Goal: Information Seeking & Learning: Learn about a topic

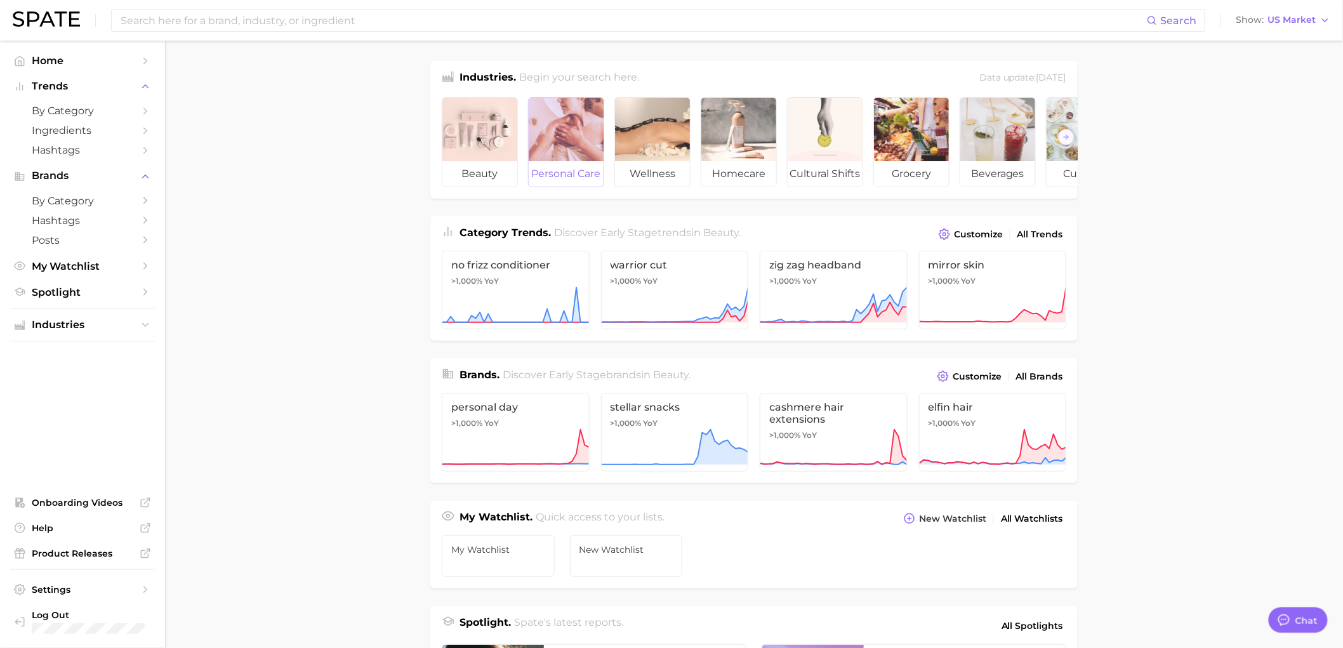
click at [566, 176] on span "personal care" at bounding box center [566, 173] width 75 height 25
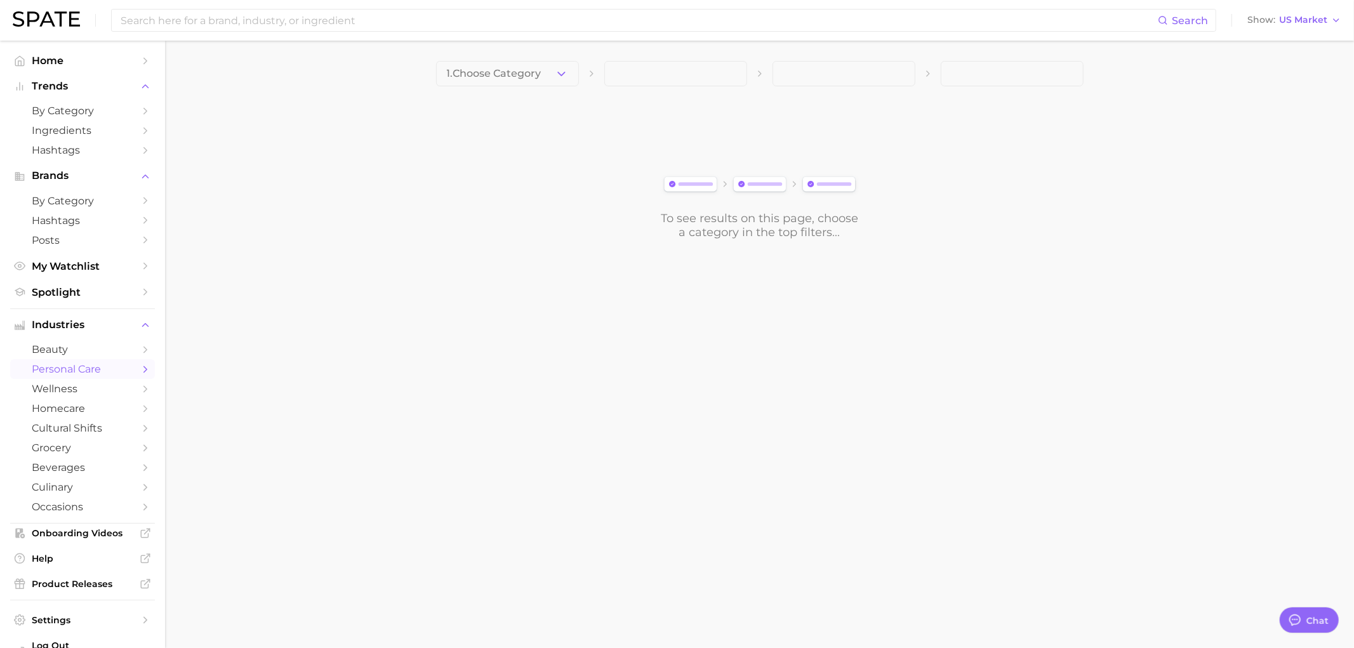
click at [735, 68] on span at bounding box center [675, 73] width 143 height 25
click at [562, 72] on icon "button" at bounding box center [561, 73] width 13 height 13
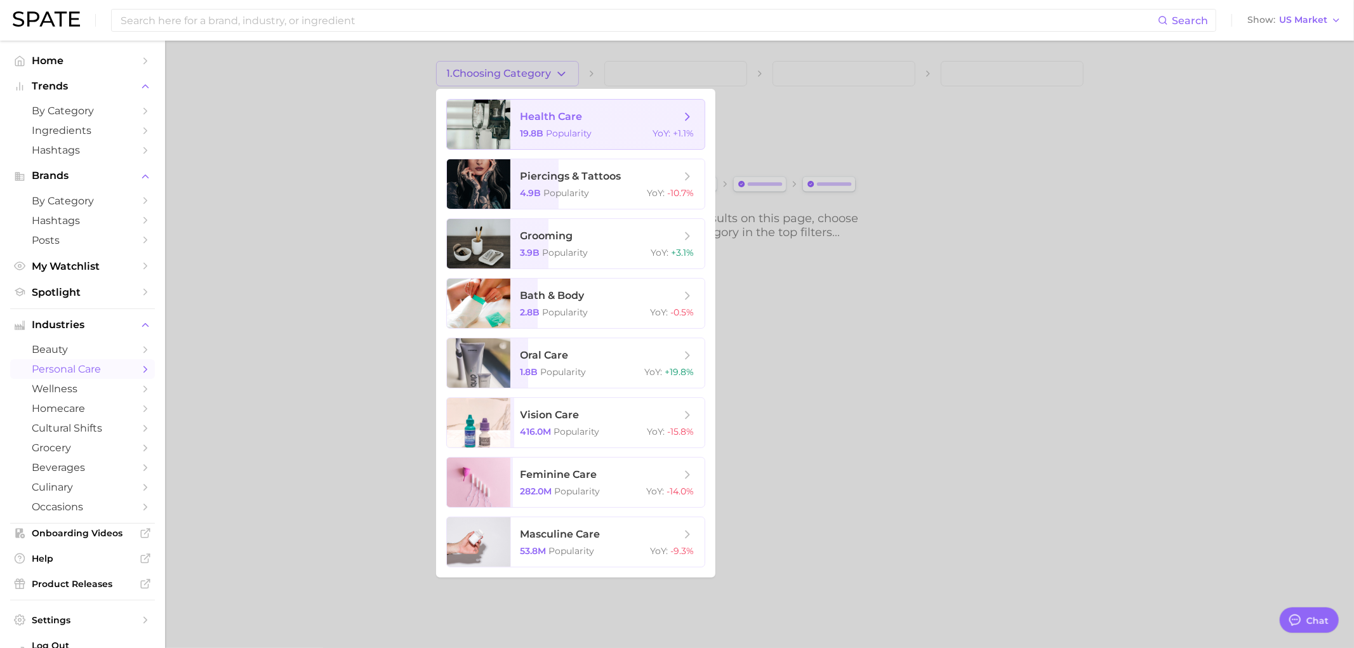
click at [599, 116] on span "health care" at bounding box center [601, 117] width 160 height 14
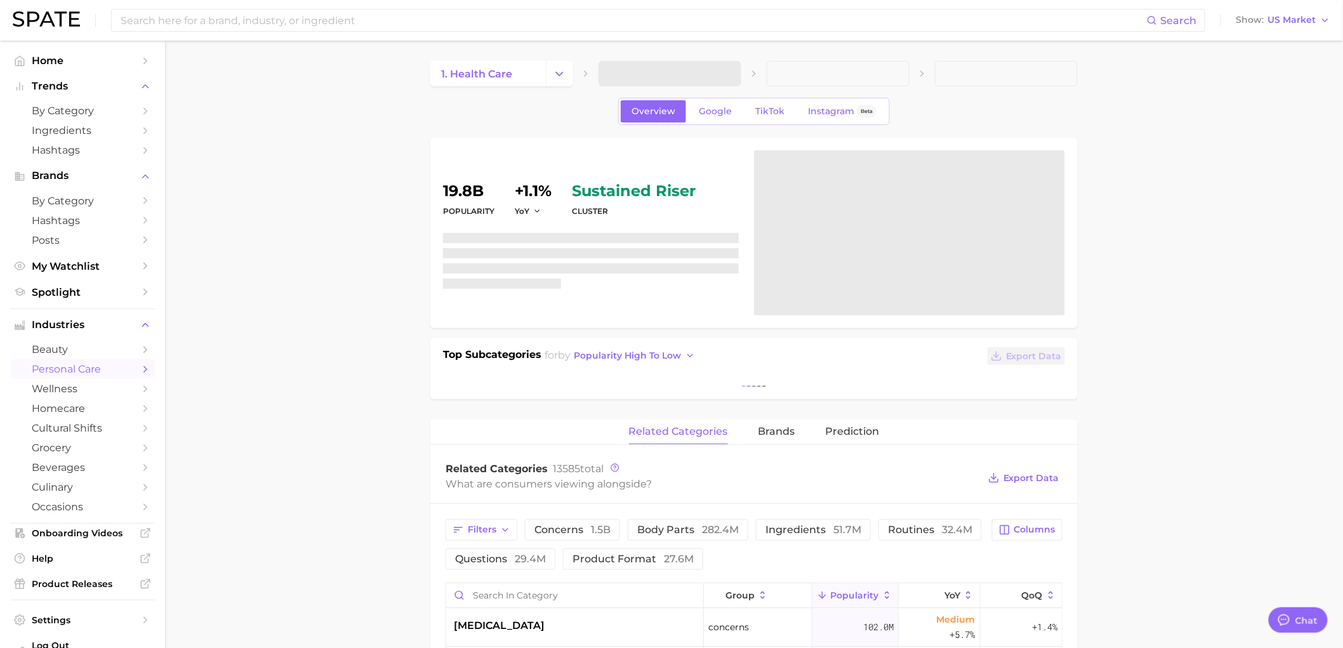
type textarea "x"
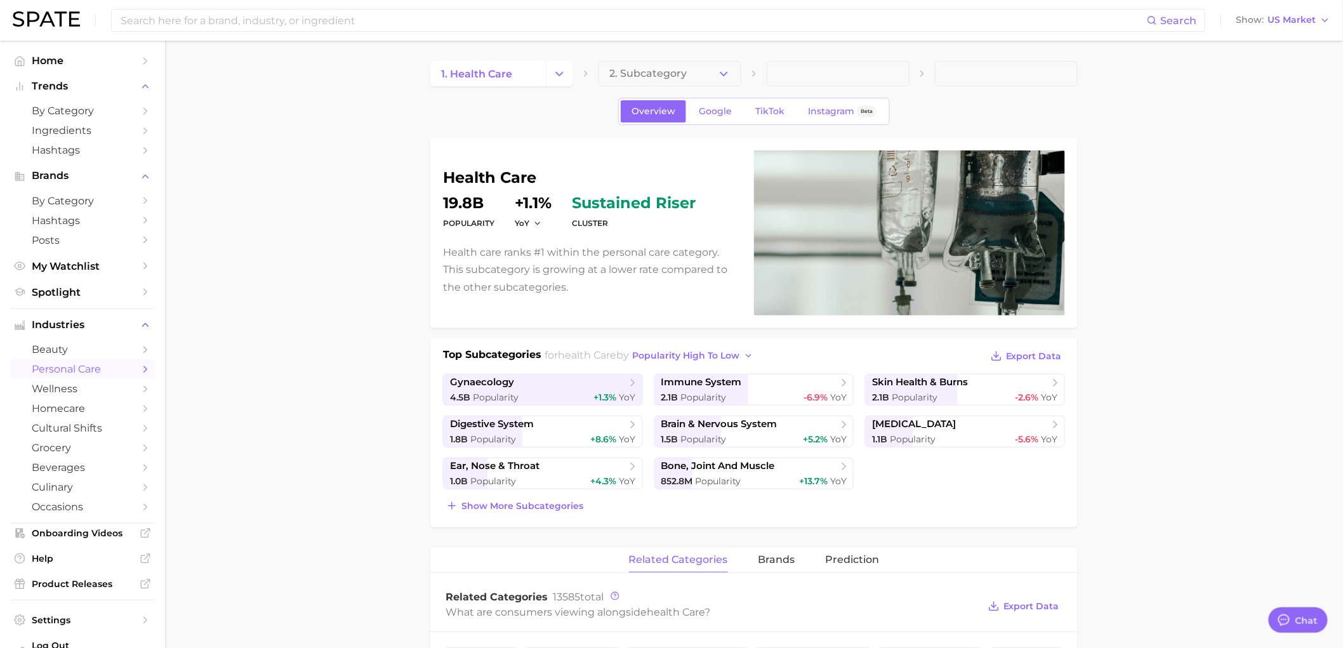
click at [651, 70] on span "2. Subcategory" at bounding box center [647, 73] width 77 height 11
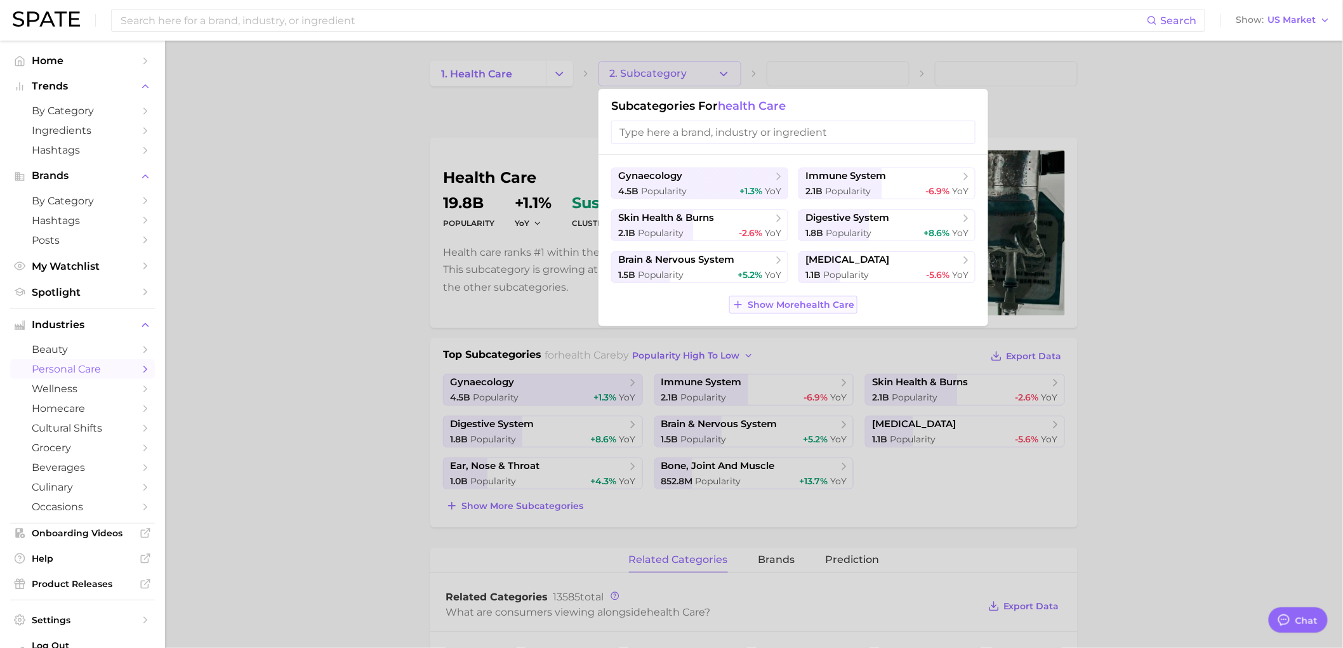
click at [820, 309] on span "Show More health care" at bounding box center [801, 305] width 107 height 11
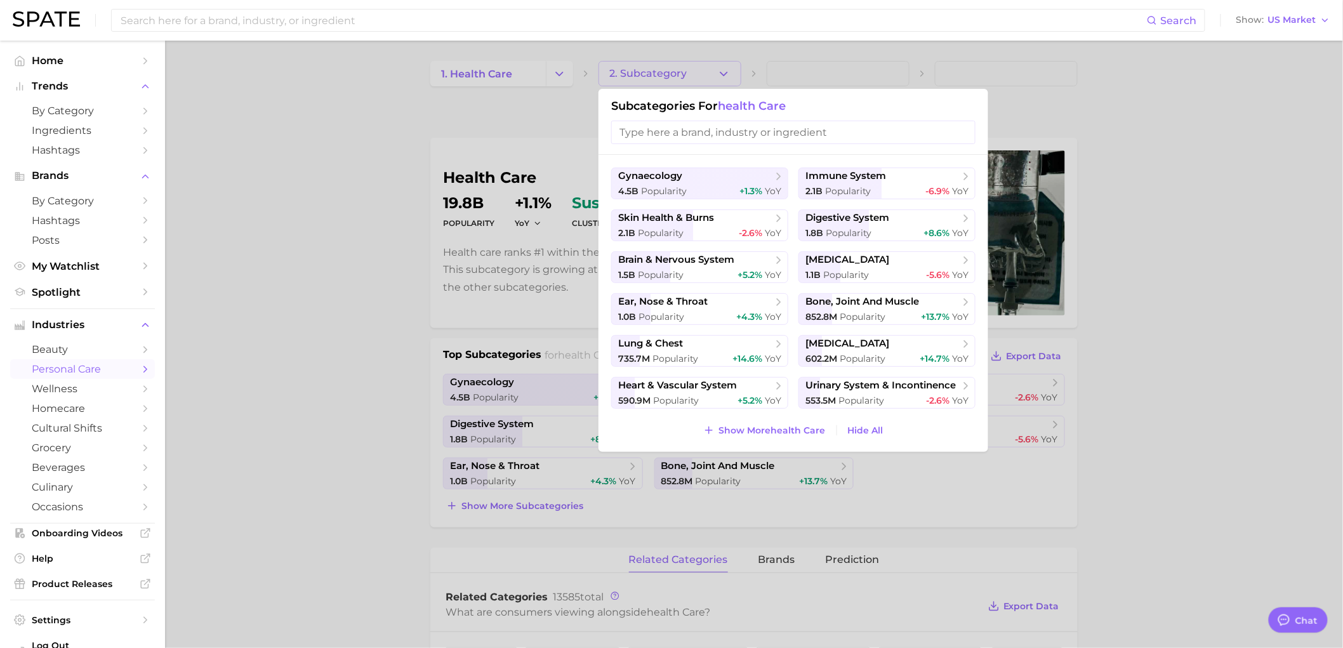
click at [563, 75] on div at bounding box center [671, 324] width 1343 height 648
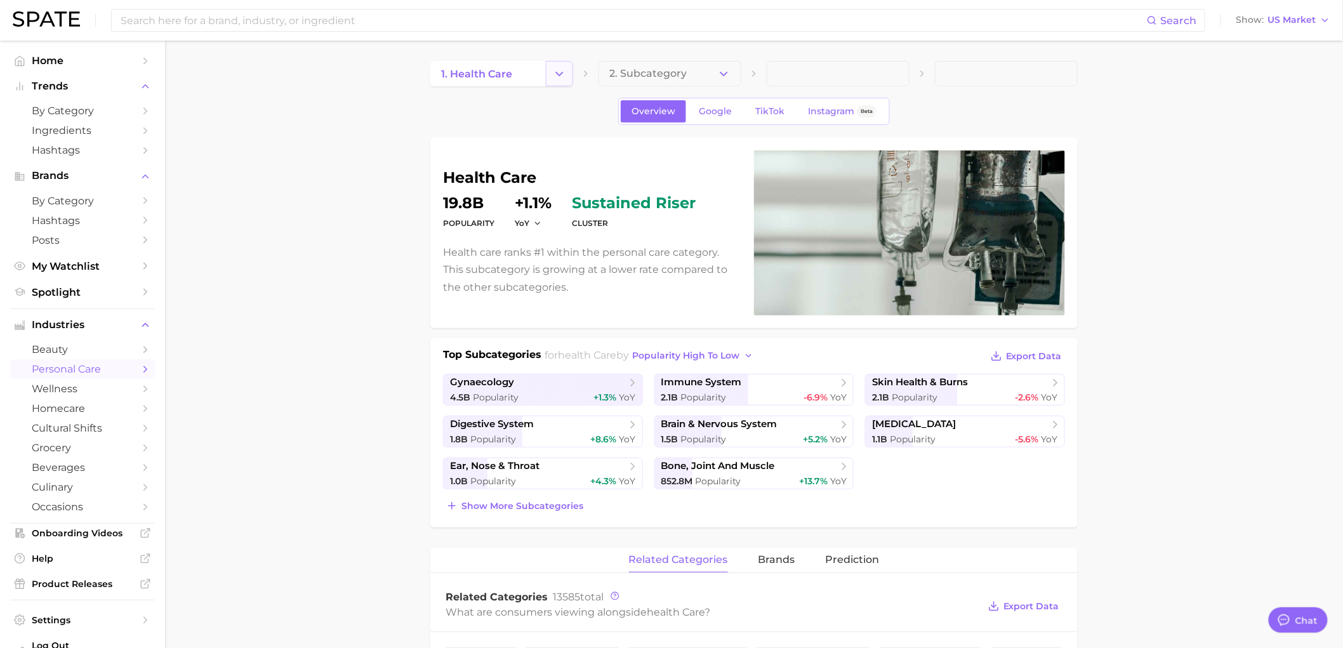
click at [548, 72] on button "Change Category" at bounding box center [559, 73] width 27 height 25
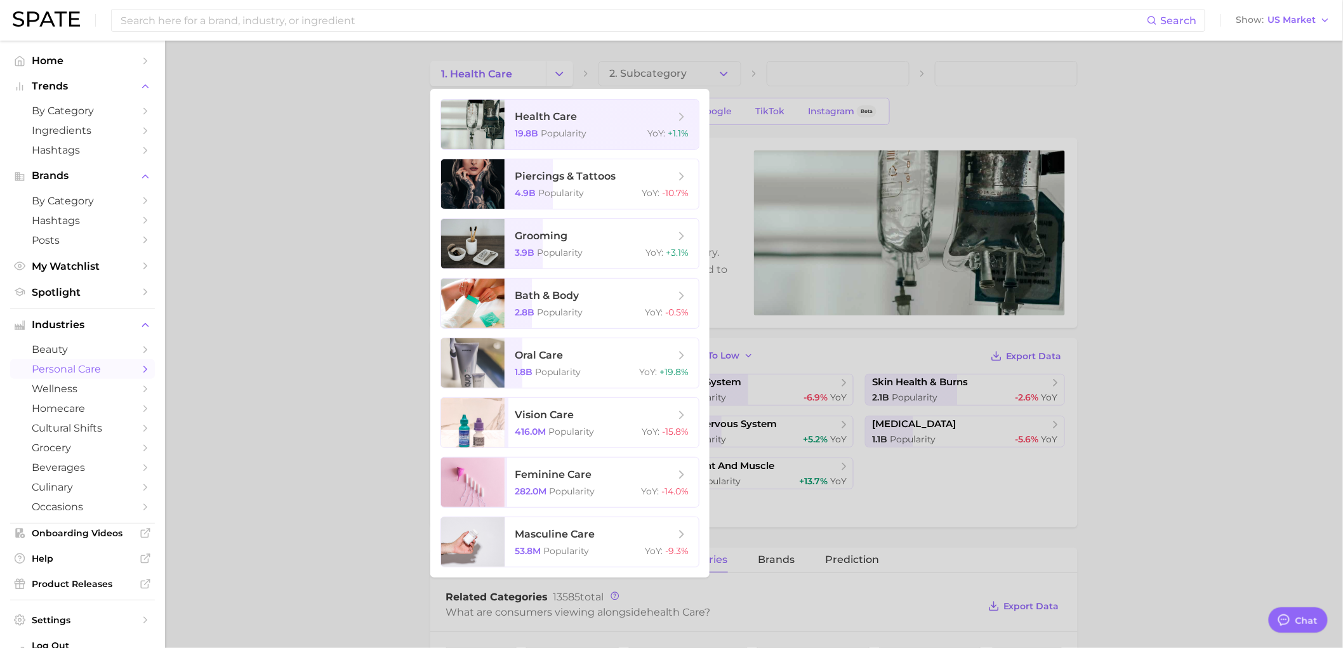
click at [251, 290] on div at bounding box center [671, 324] width 1343 height 648
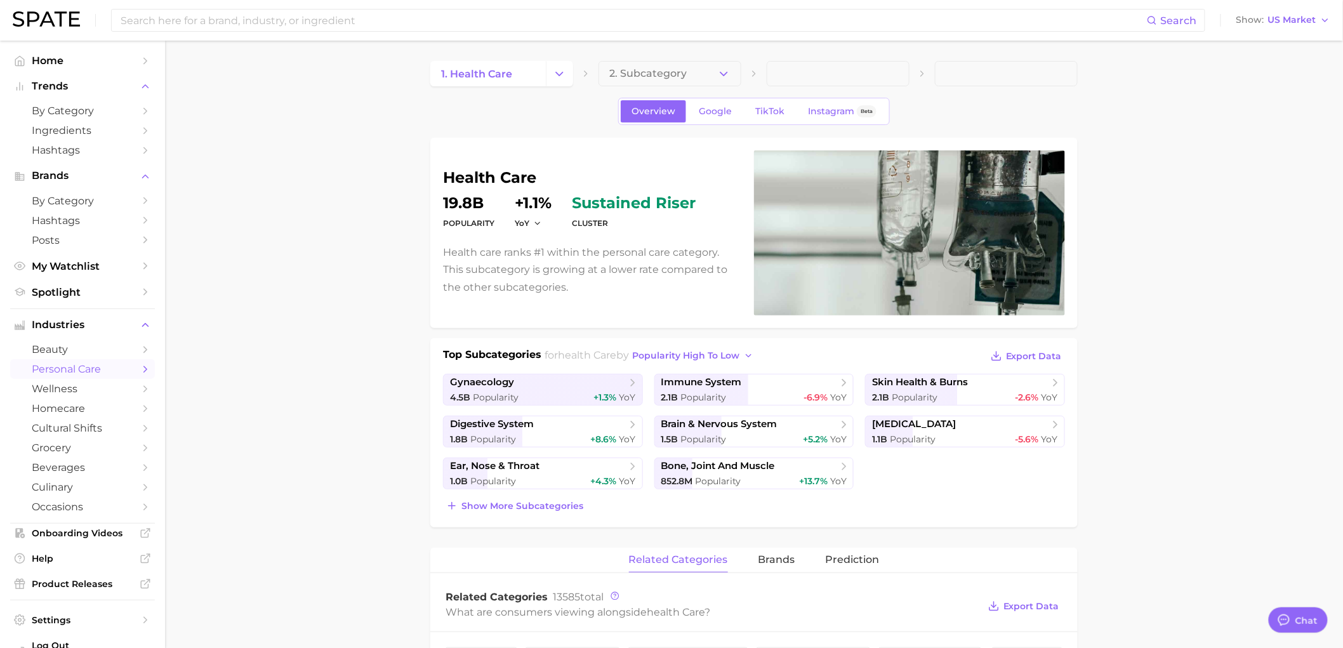
click at [140, 375] on icon "Sidebar" at bounding box center [145, 369] width 11 height 11
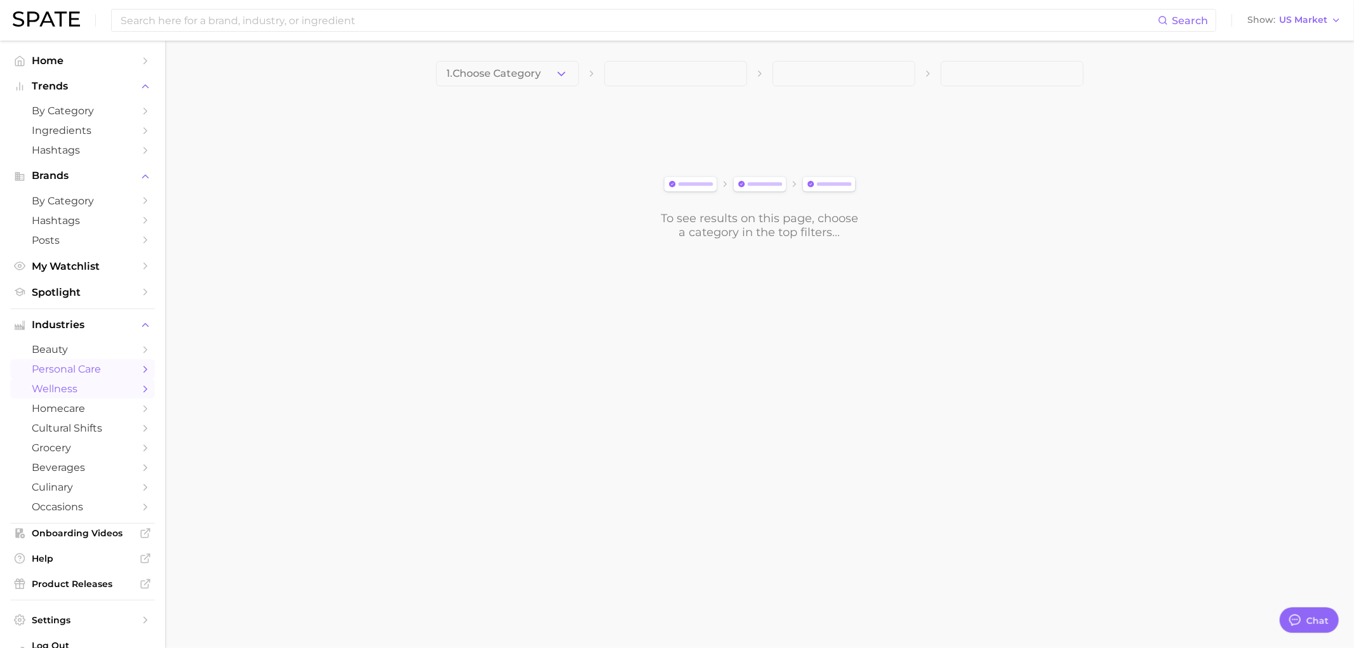
click at [140, 395] on icon "Sidebar" at bounding box center [145, 388] width 11 height 11
click at [560, 70] on icon "button" at bounding box center [561, 73] width 13 height 13
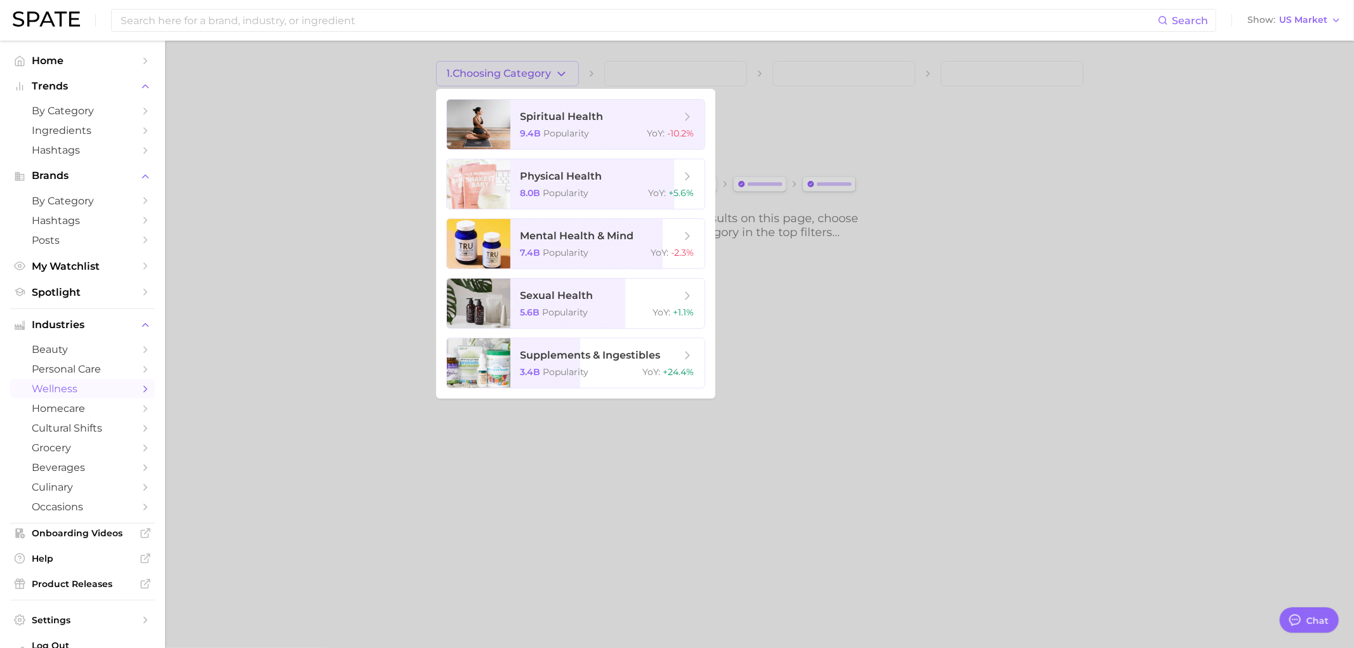
click at [295, 379] on div at bounding box center [677, 324] width 1354 height 648
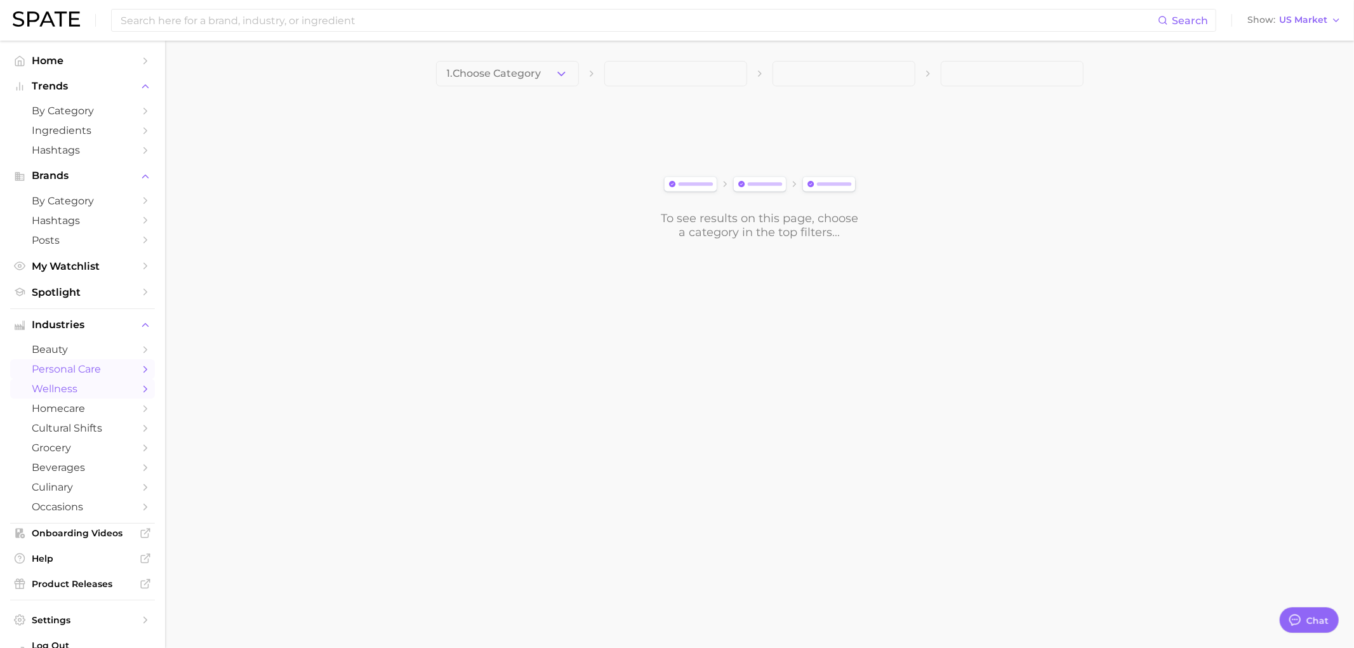
click at [123, 378] on link "personal care" at bounding box center [82, 369] width 145 height 20
click at [500, 61] on button "1. Choose Category" at bounding box center [507, 73] width 143 height 25
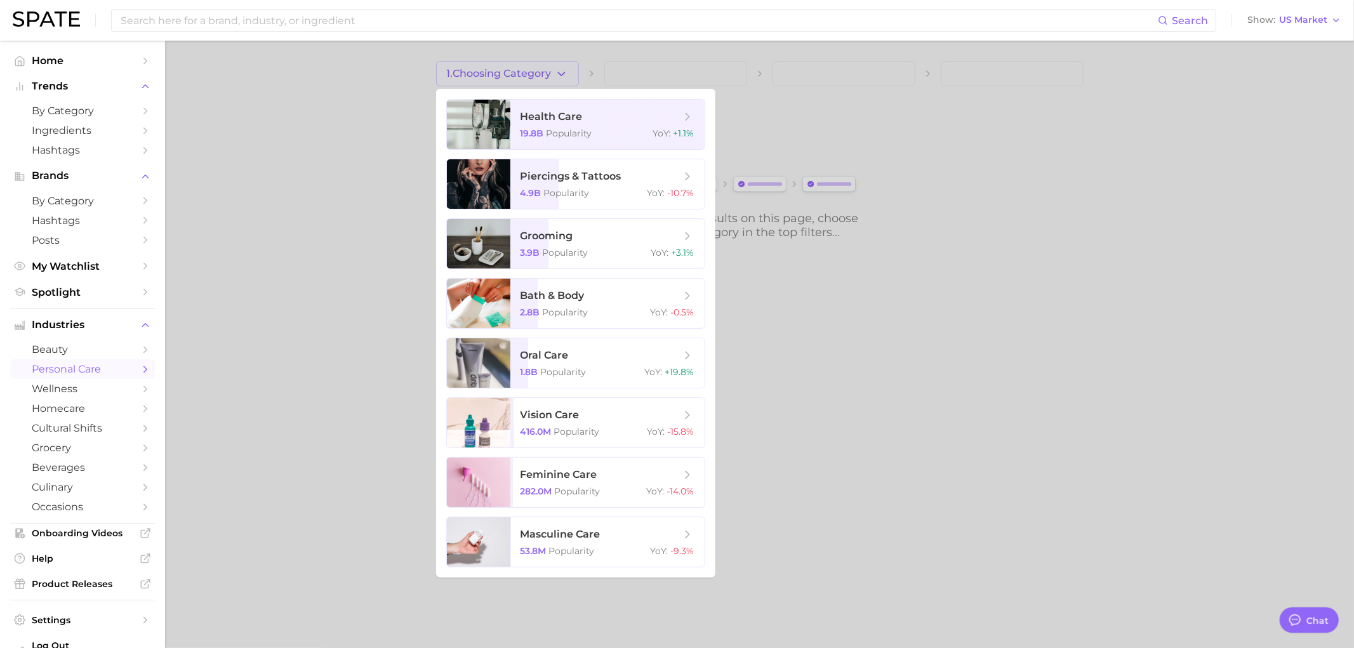
click at [178, 465] on div at bounding box center [677, 324] width 1354 height 648
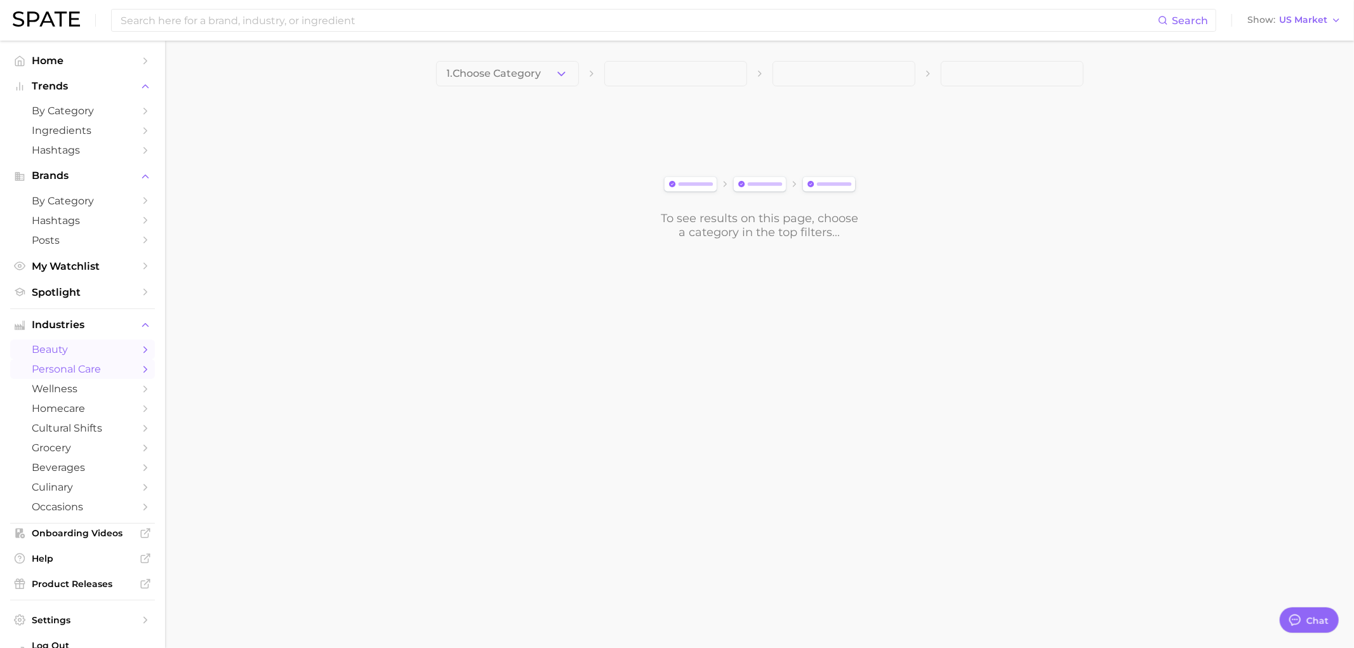
click at [98, 354] on span "beauty" at bounding box center [83, 349] width 102 height 12
click at [557, 74] on icon "button" at bounding box center [561, 73] width 13 height 13
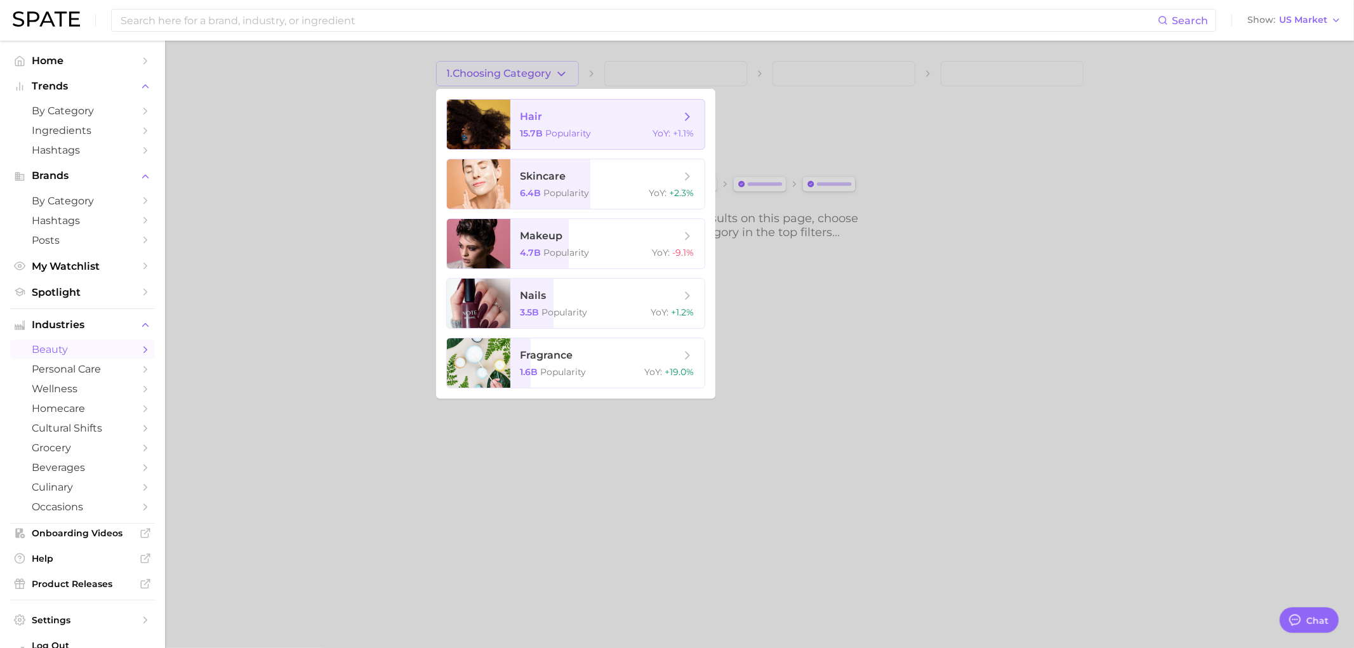
click at [556, 128] on span "Popularity" at bounding box center [569, 133] width 46 height 11
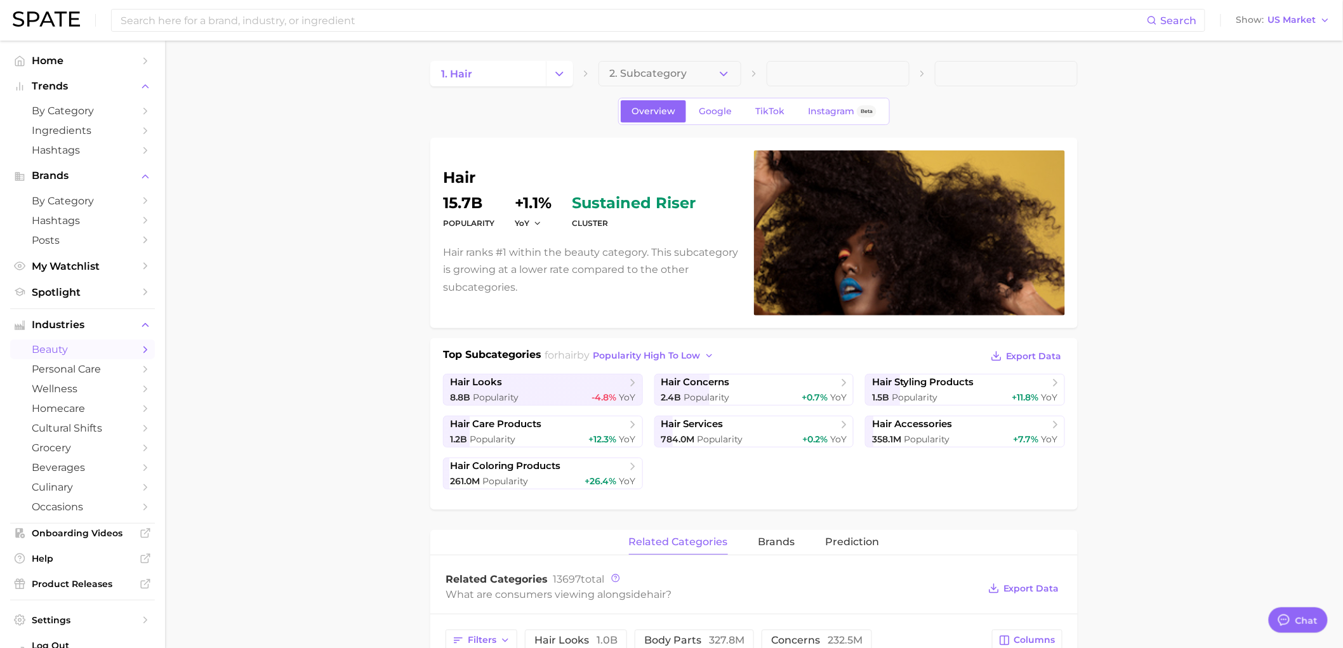
click at [733, 70] on button "2. Subcategory" at bounding box center [670, 73] width 143 height 25
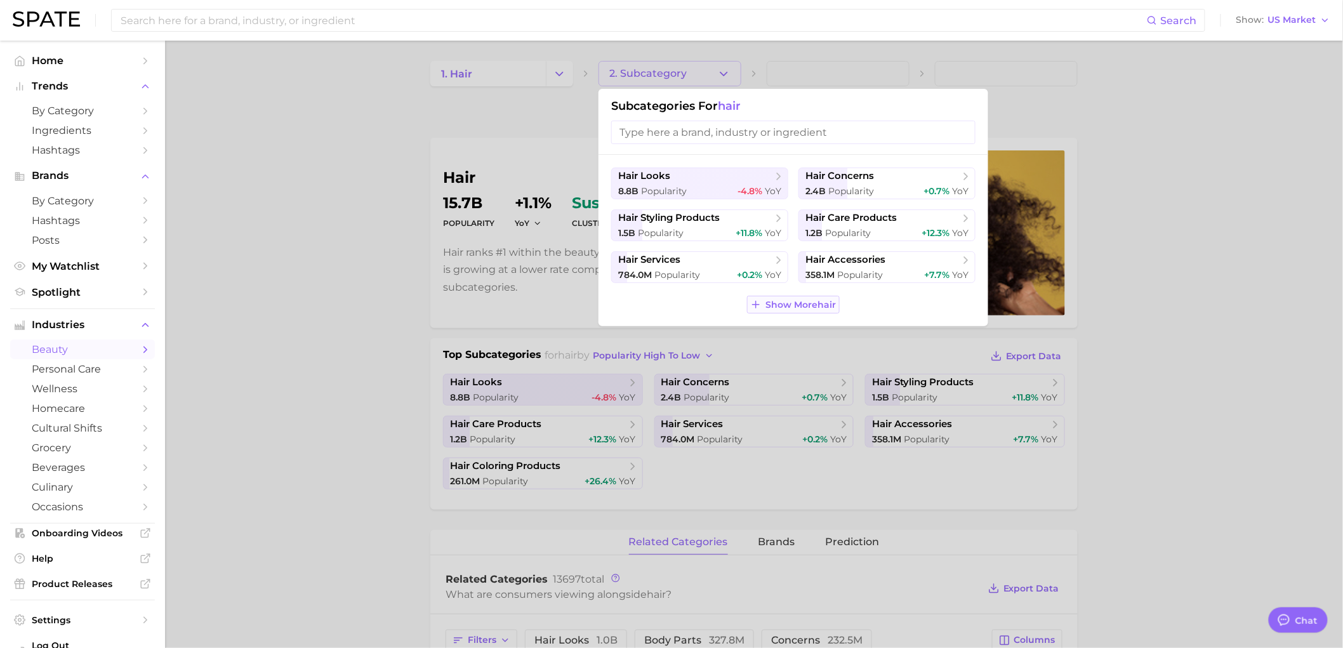
click at [808, 312] on button "Show More hair" at bounding box center [793, 305] width 92 height 18
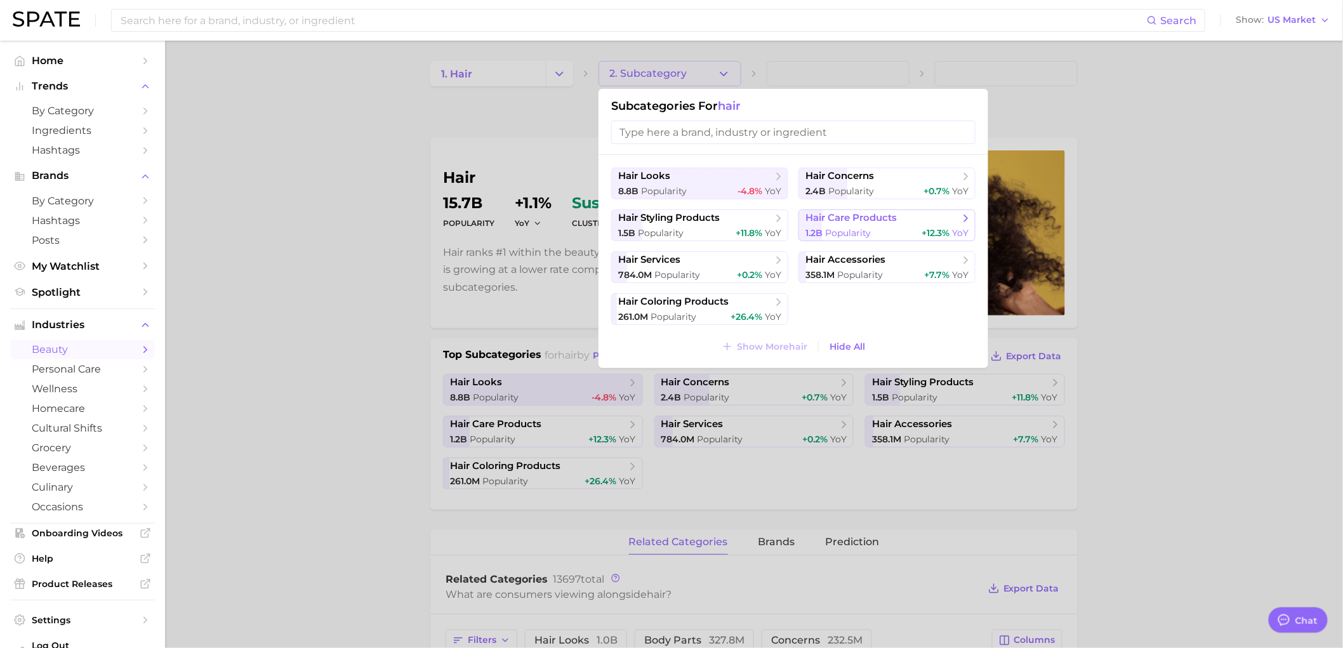
click at [966, 217] on polyline at bounding box center [965, 218] width 3 height 6
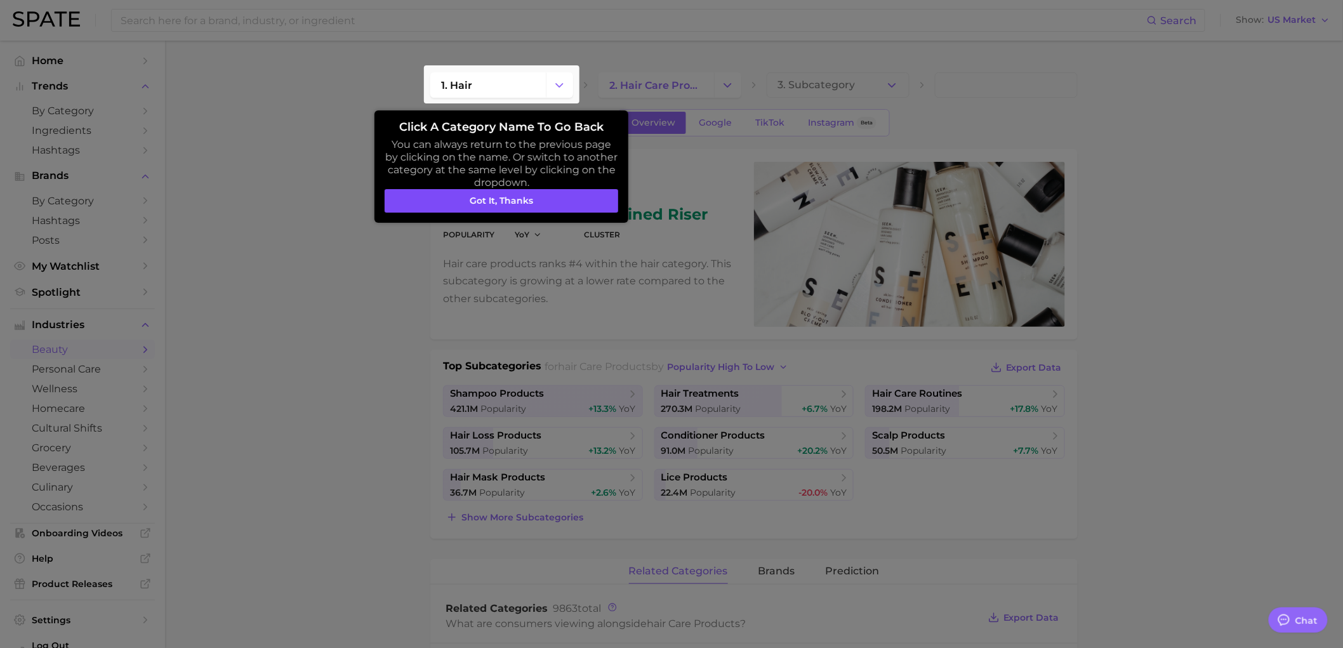
click at [502, 208] on button "Got it, thanks" at bounding box center [502, 201] width 234 height 24
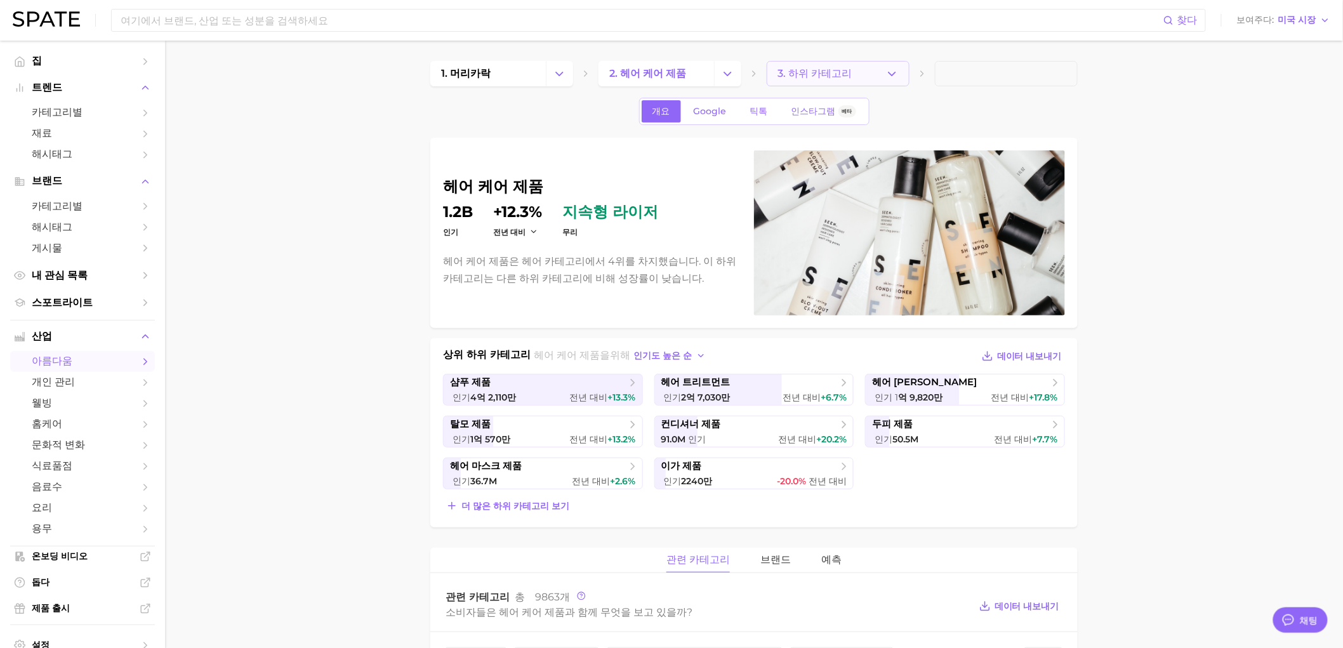
click at [876, 83] on button "3. 하위 카테고리" at bounding box center [838, 73] width 143 height 25
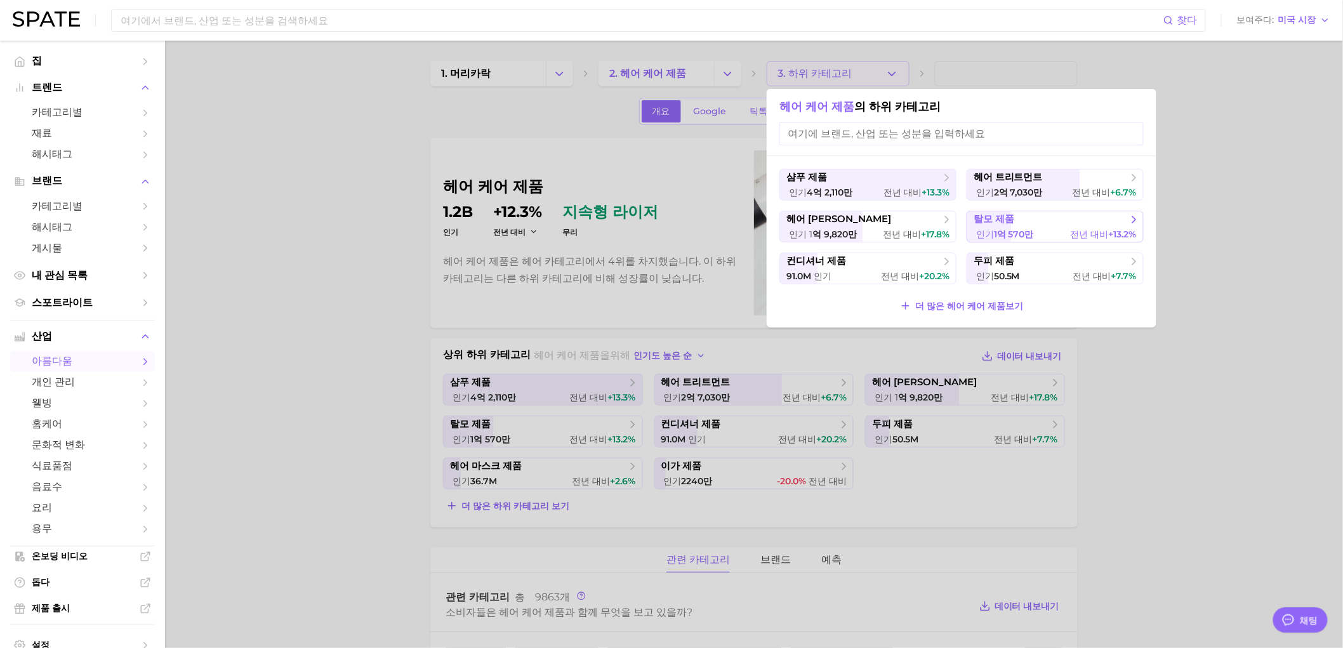
click at [1035, 220] on span "탈모 제품" at bounding box center [1051, 219] width 154 height 13
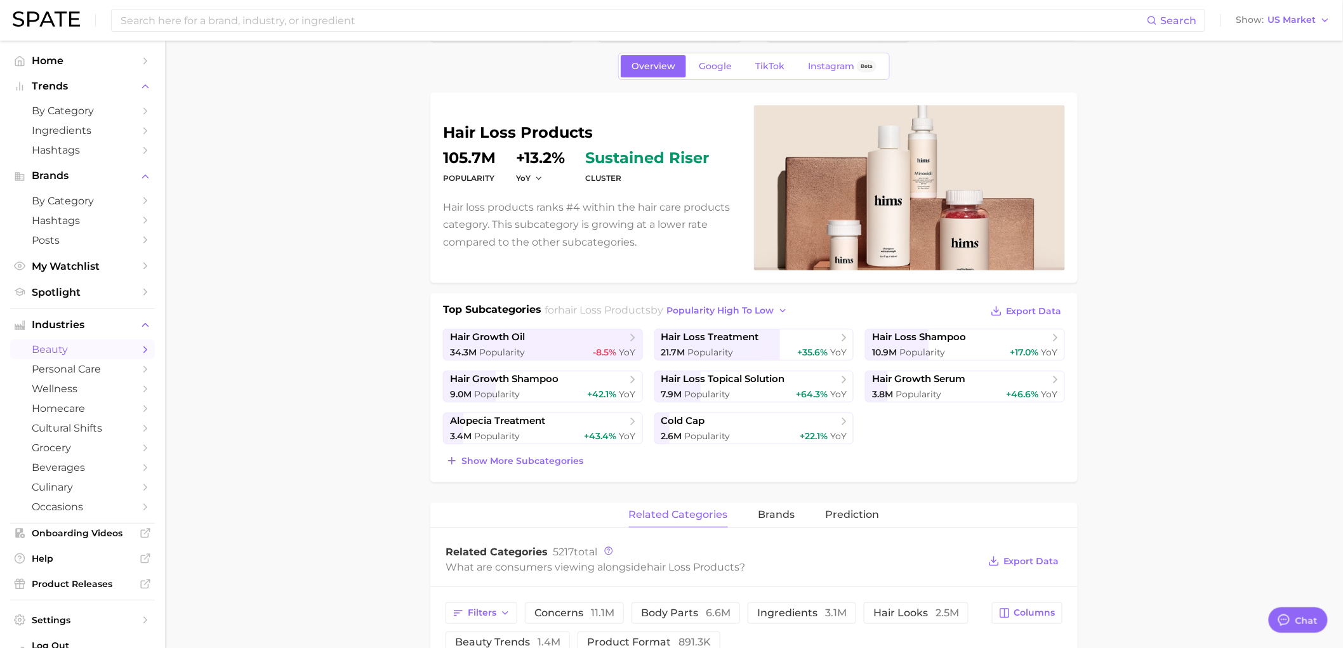
scroll to position [70, 0]
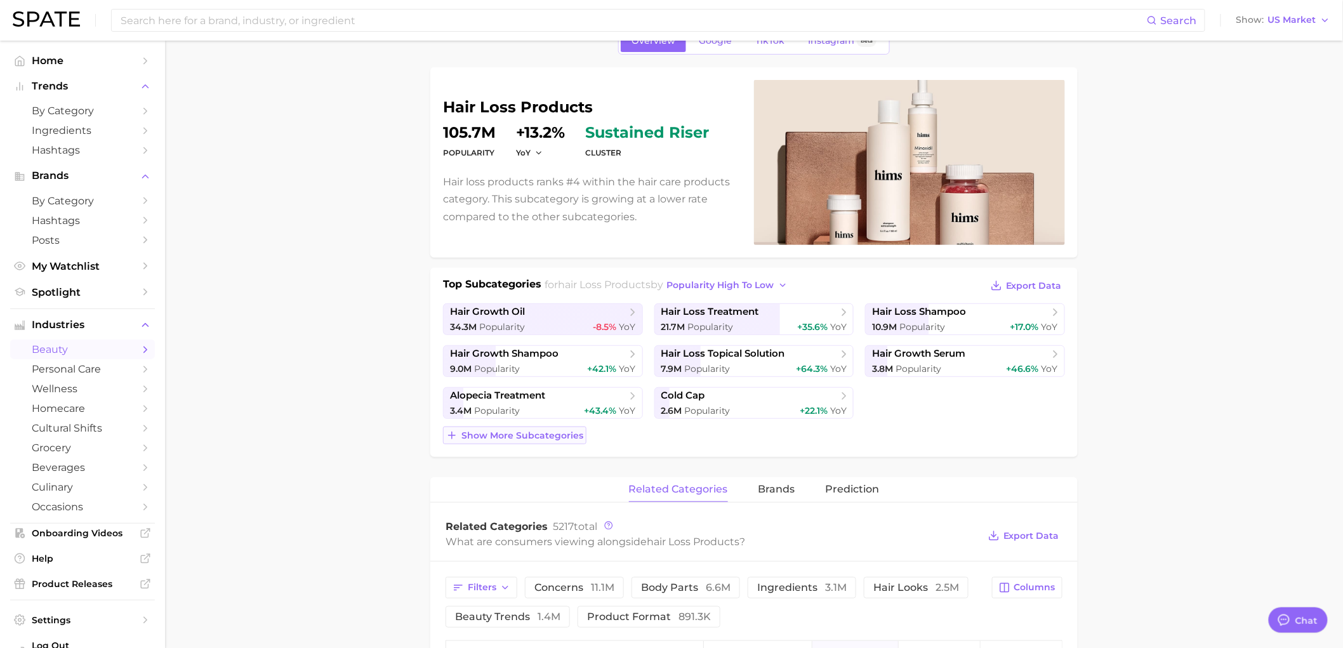
click at [543, 434] on span "Show more subcategories" at bounding box center [523, 435] width 122 height 11
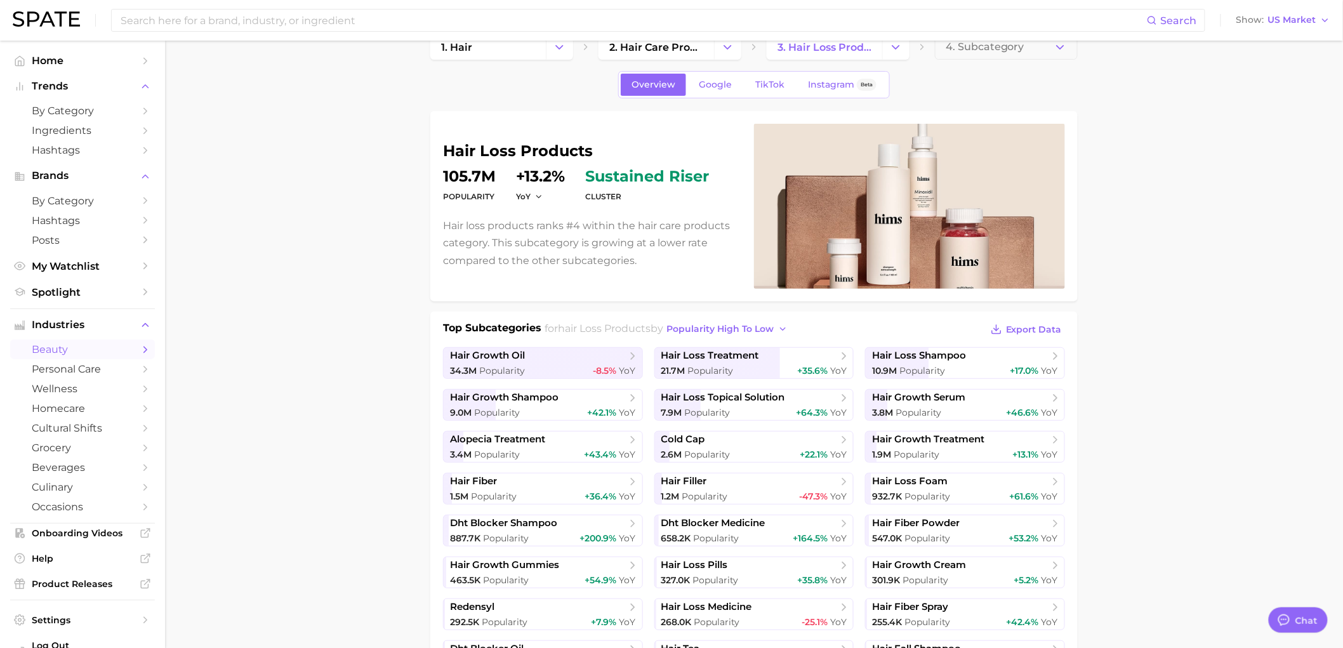
scroll to position [0, 0]
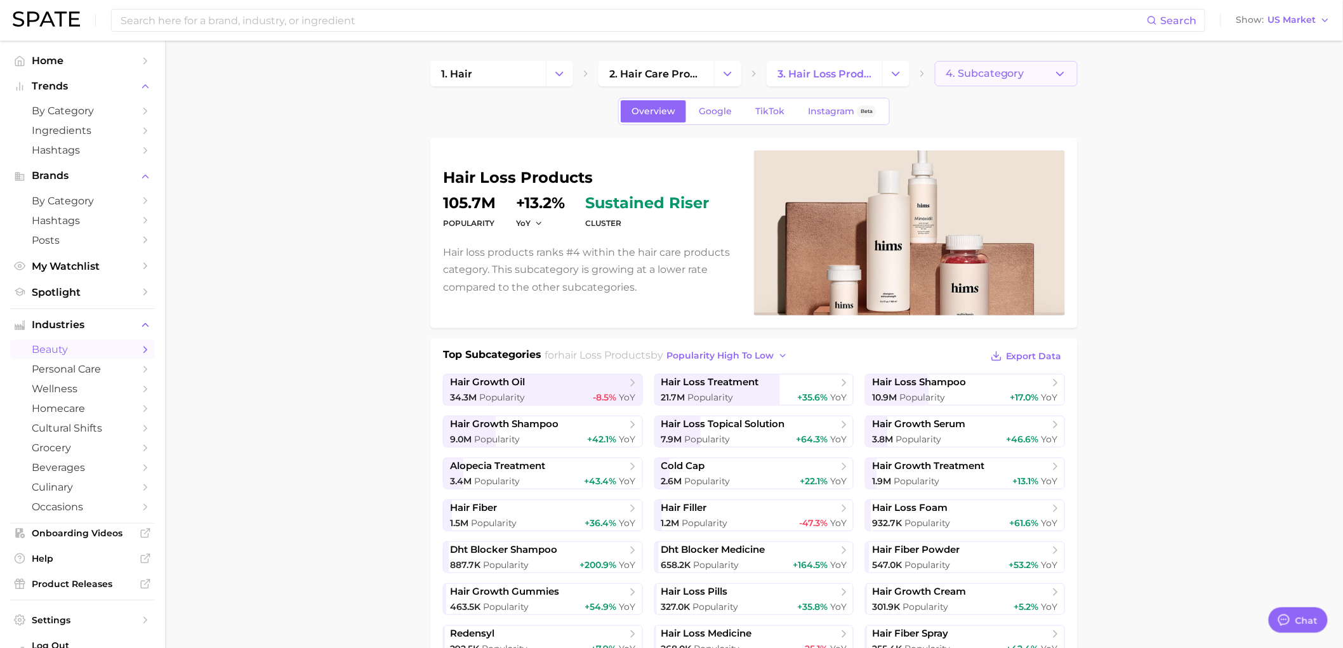
click at [978, 76] on span "4. Subcategory" at bounding box center [985, 73] width 79 height 11
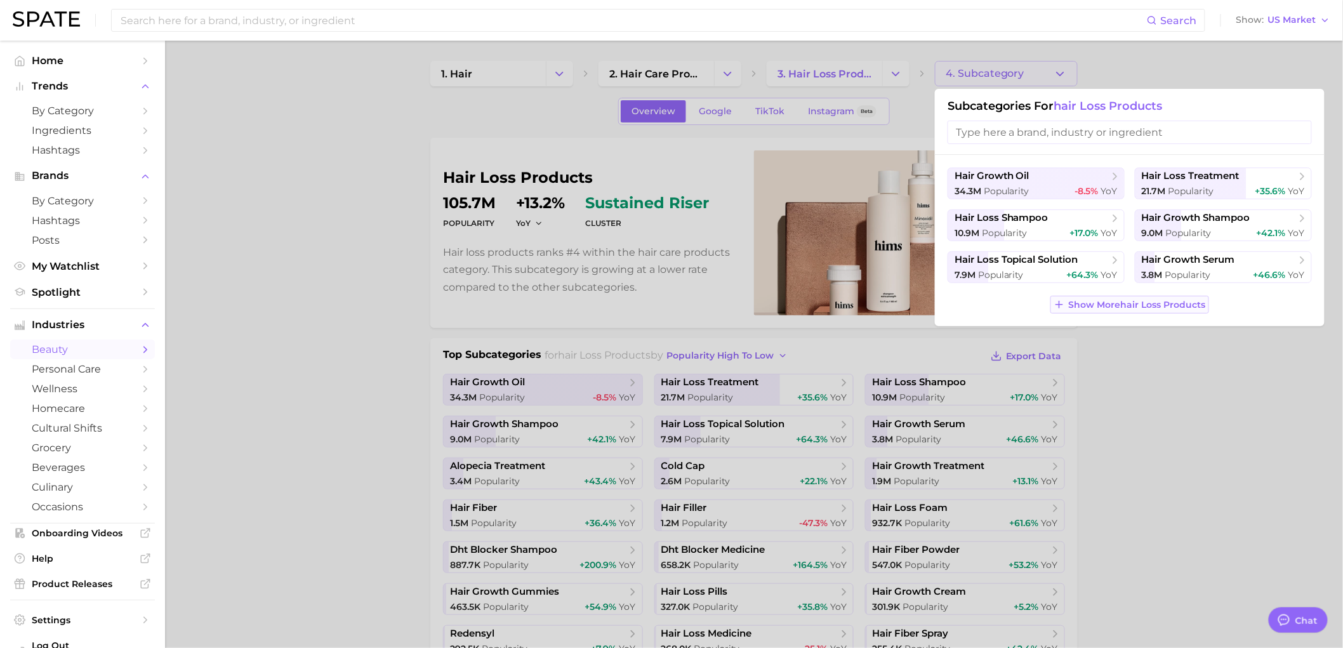
click at [1157, 300] on span "Show More hair loss products" at bounding box center [1137, 305] width 137 height 11
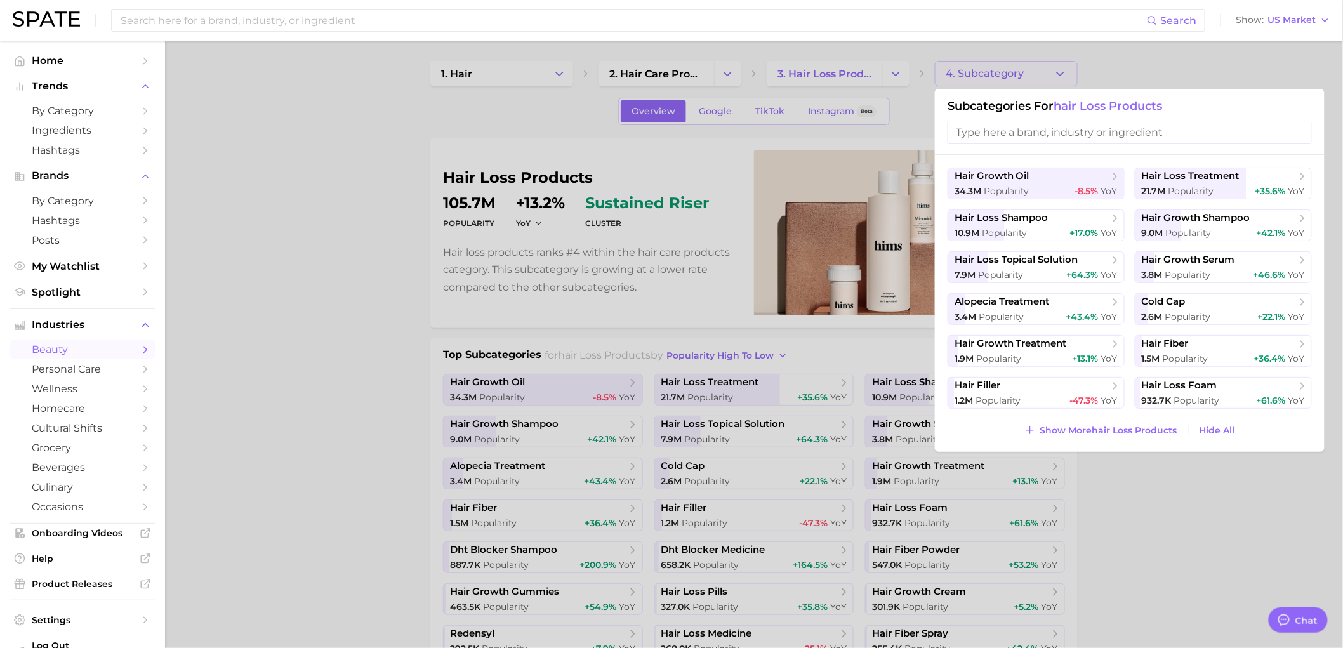
click at [865, 93] on div at bounding box center [671, 324] width 1343 height 648
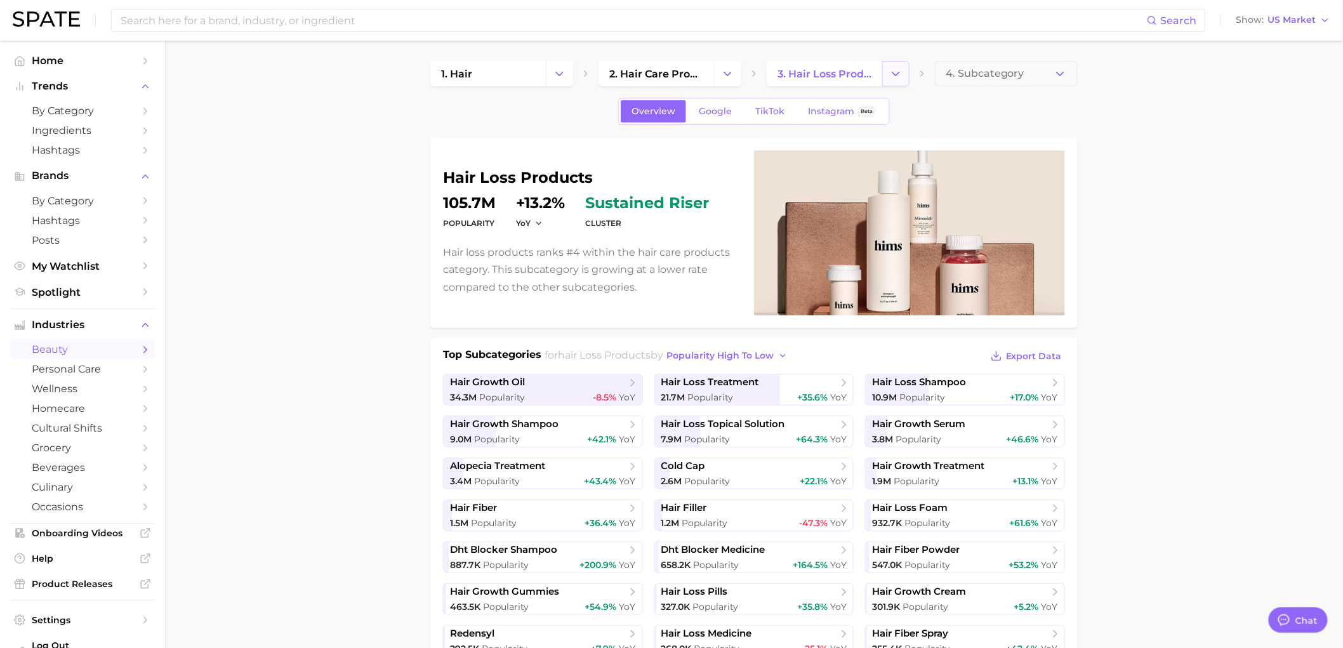
click at [896, 74] on polyline "Change Category" at bounding box center [896, 73] width 7 height 3
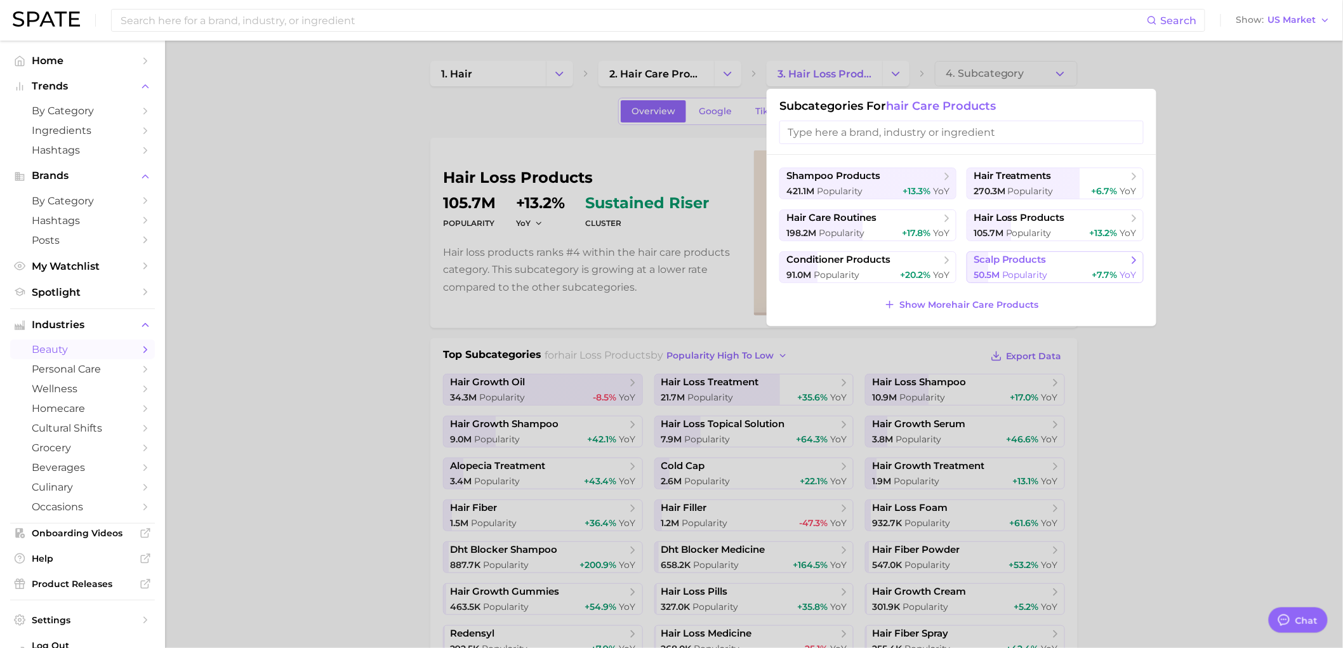
click at [1030, 280] on span "Popularity" at bounding box center [1025, 274] width 46 height 11
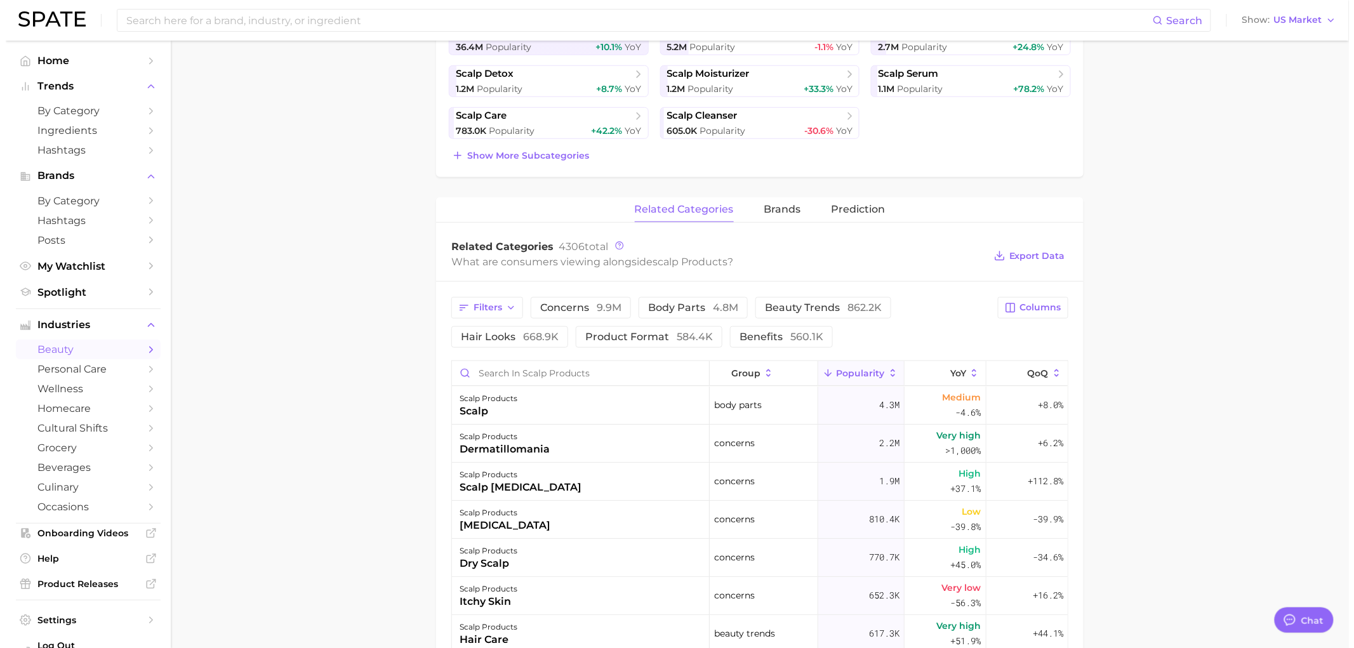
scroll to position [352, 0]
click at [523, 449] on div "dermatillomania" at bounding box center [499, 447] width 90 height 15
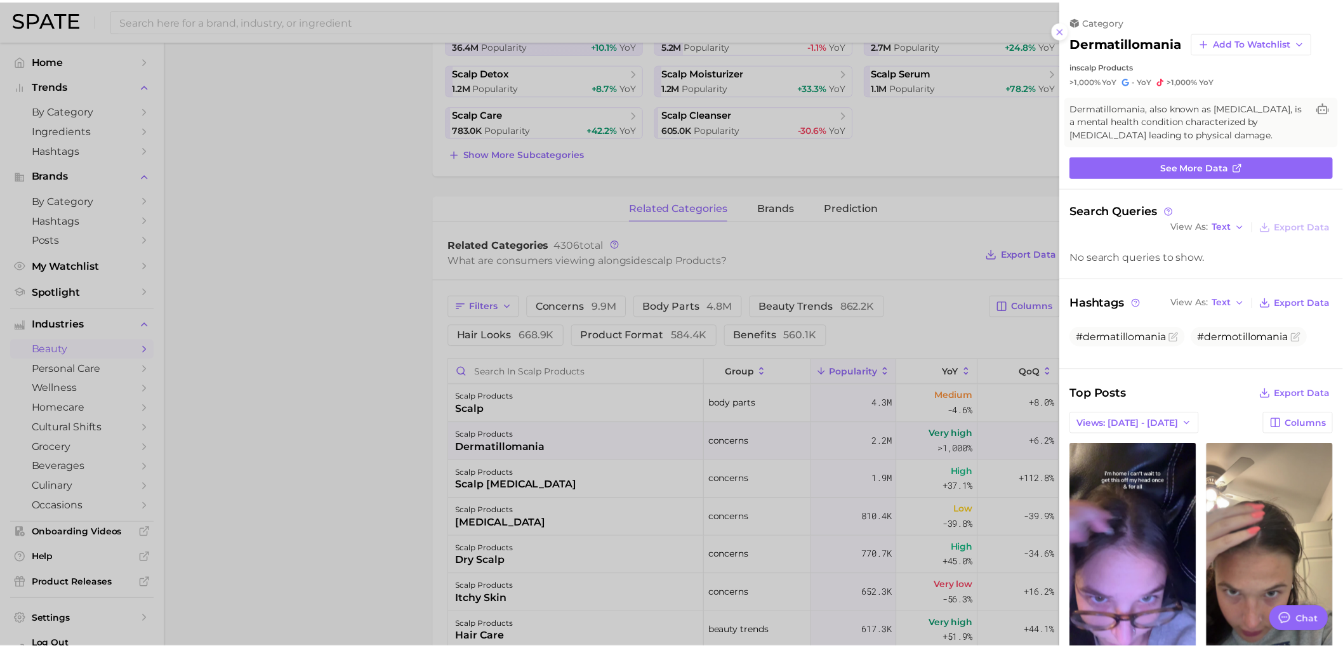
scroll to position [0, 0]
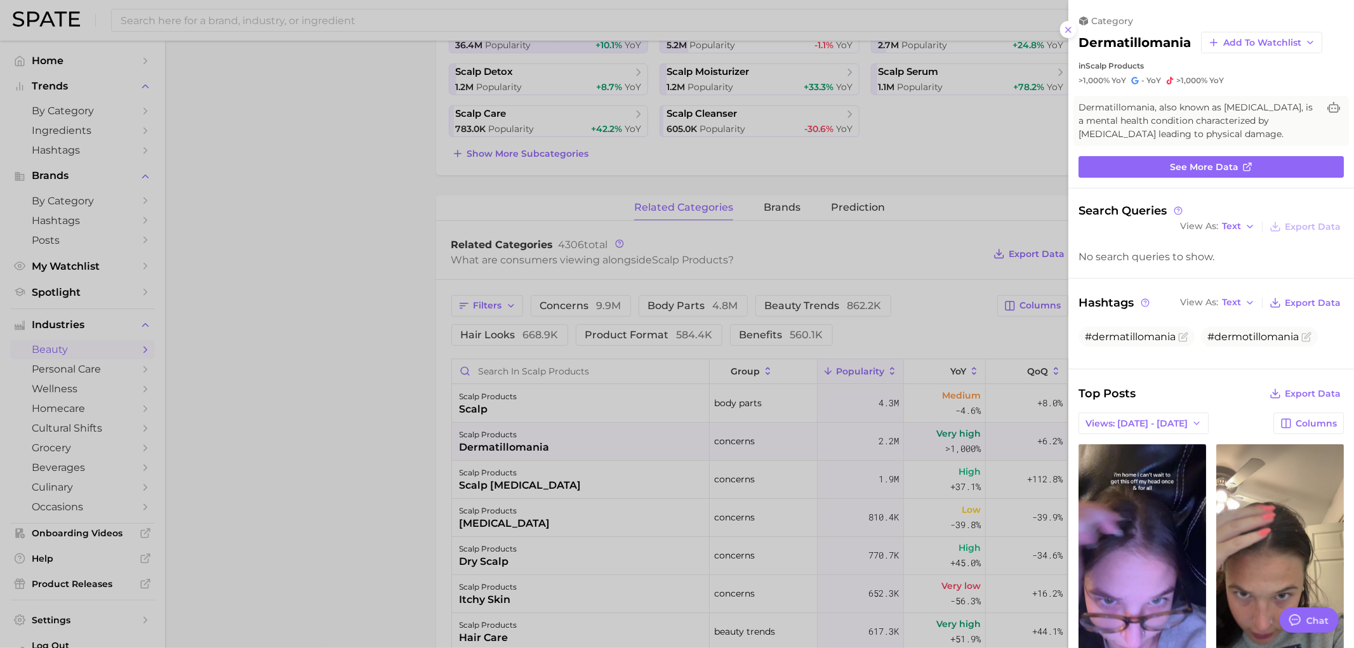
click at [1079, 42] on h2 "dermatillomania" at bounding box center [1135, 42] width 112 height 15
click at [1070, 30] on line at bounding box center [1068, 29] width 5 height 5
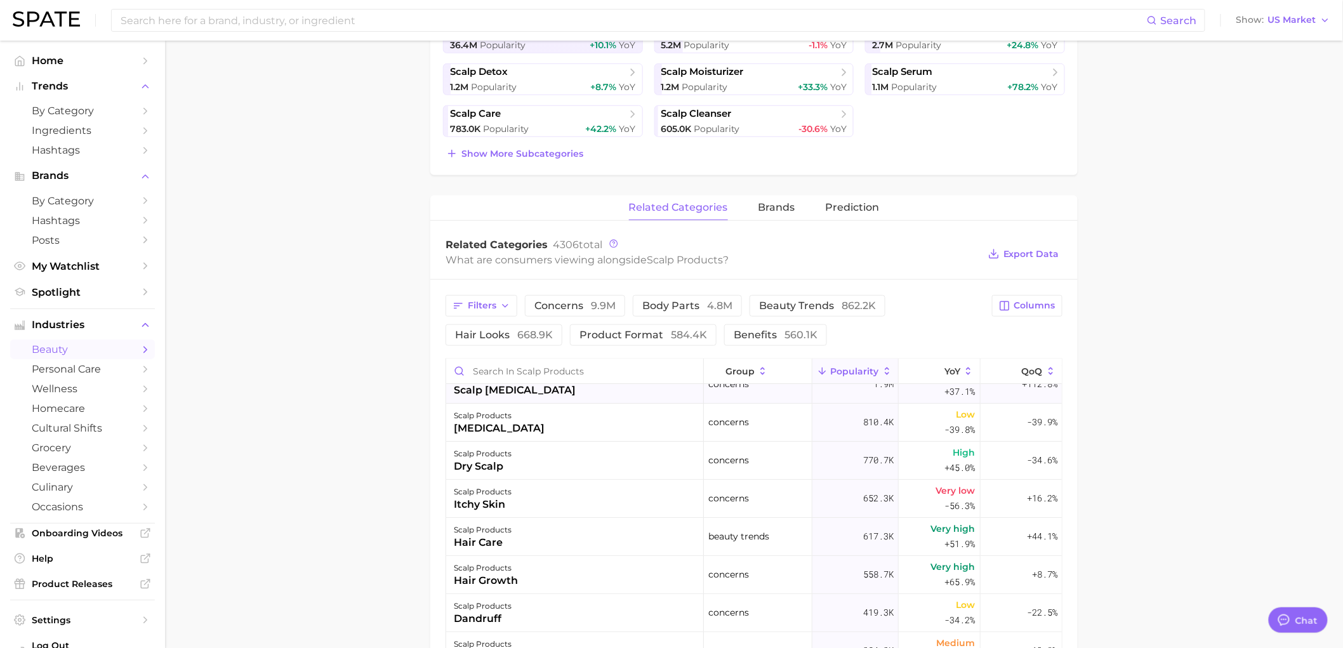
scroll to position [70, 0]
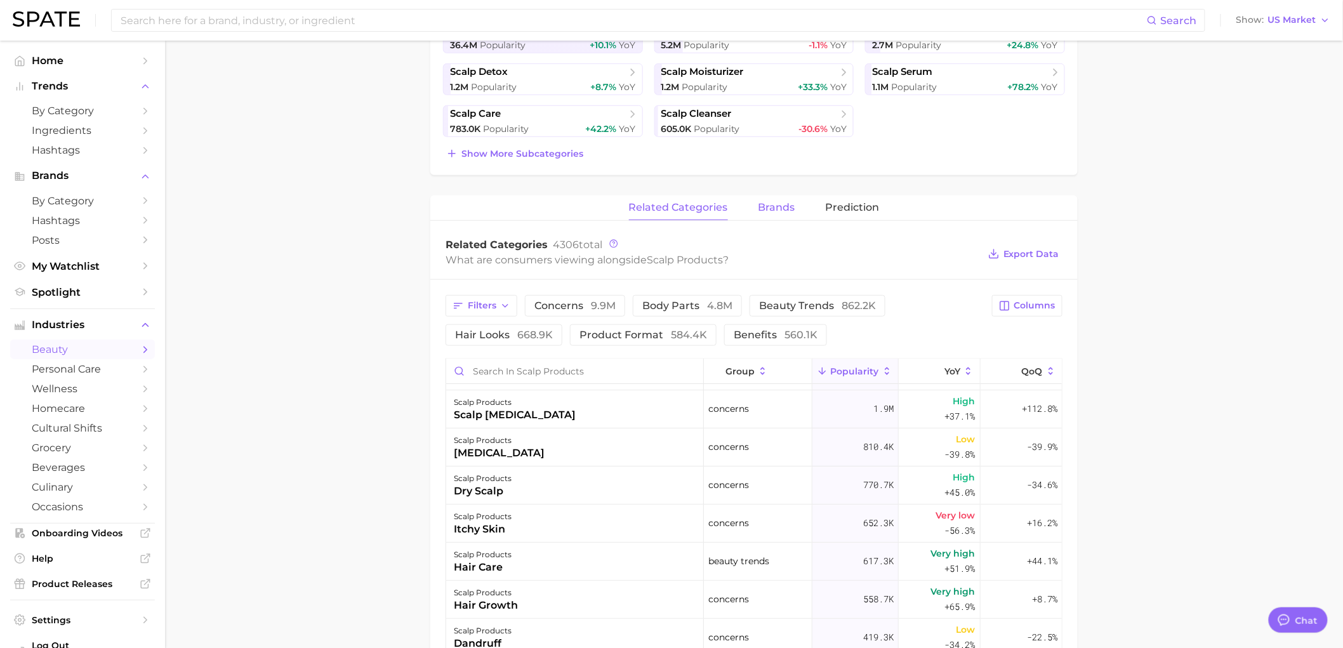
click at [776, 217] on button "brands" at bounding box center [777, 208] width 37 height 25
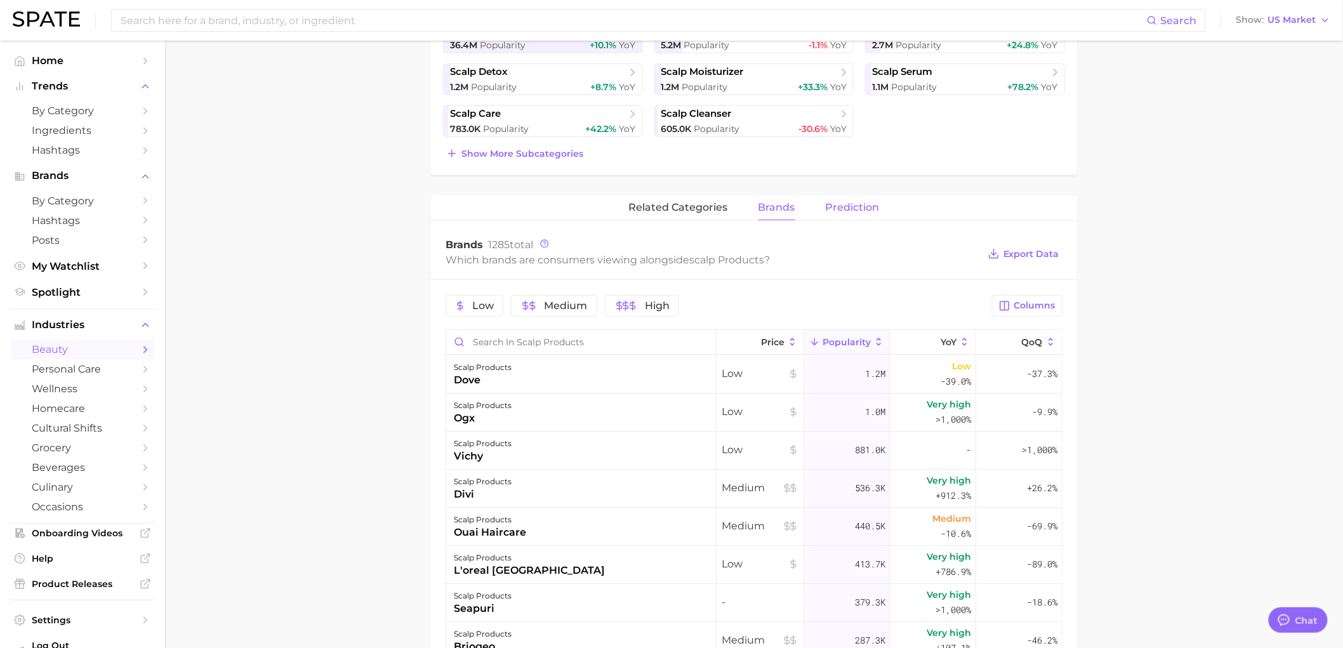
click at [844, 218] on button "Prediction" at bounding box center [853, 208] width 54 height 25
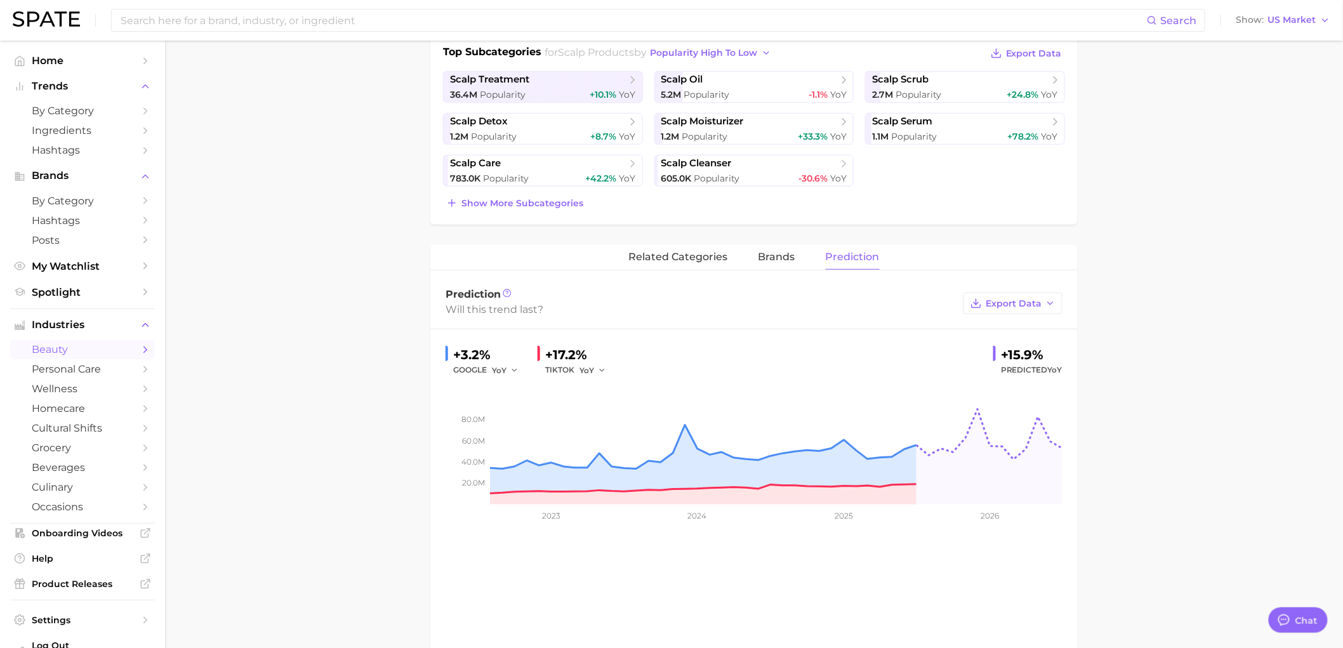
scroll to position [282, 0]
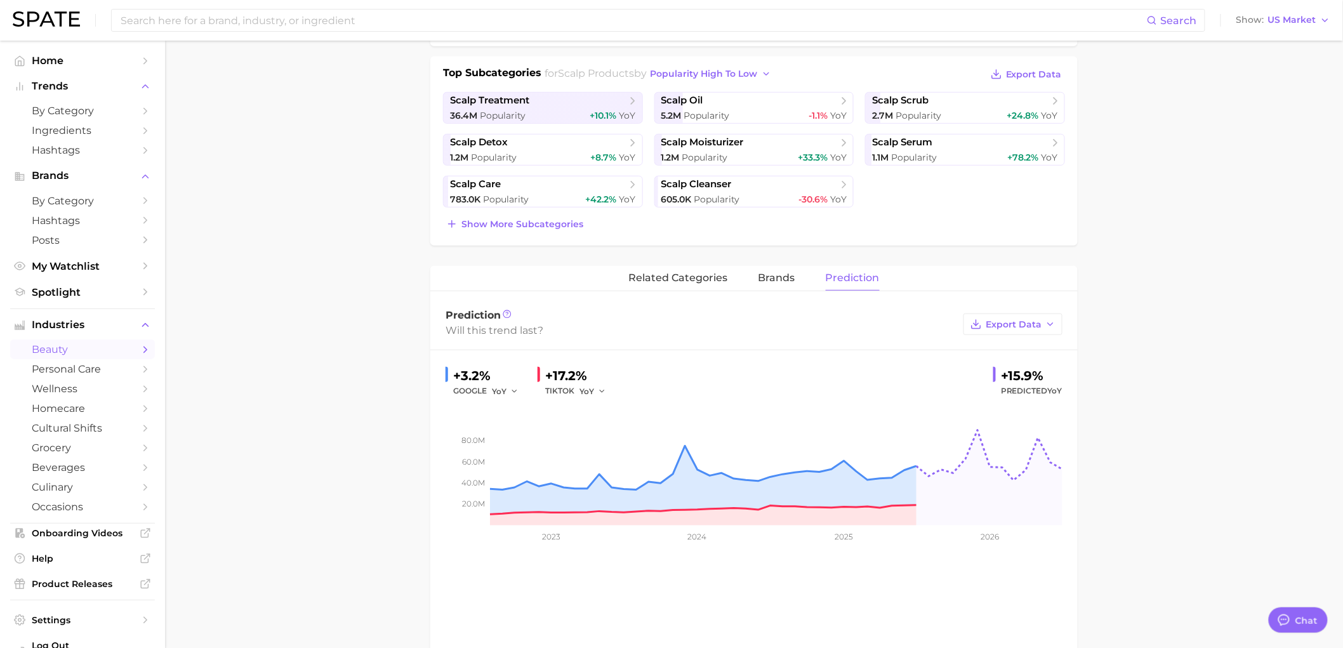
click at [927, 210] on div "Top Subcategories for scalp products by popularity high to low Export Data scal…" at bounding box center [754, 149] width 622 height 168
click at [903, 138] on span "scalp serum" at bounding box center [902, 142] width 60 height 12
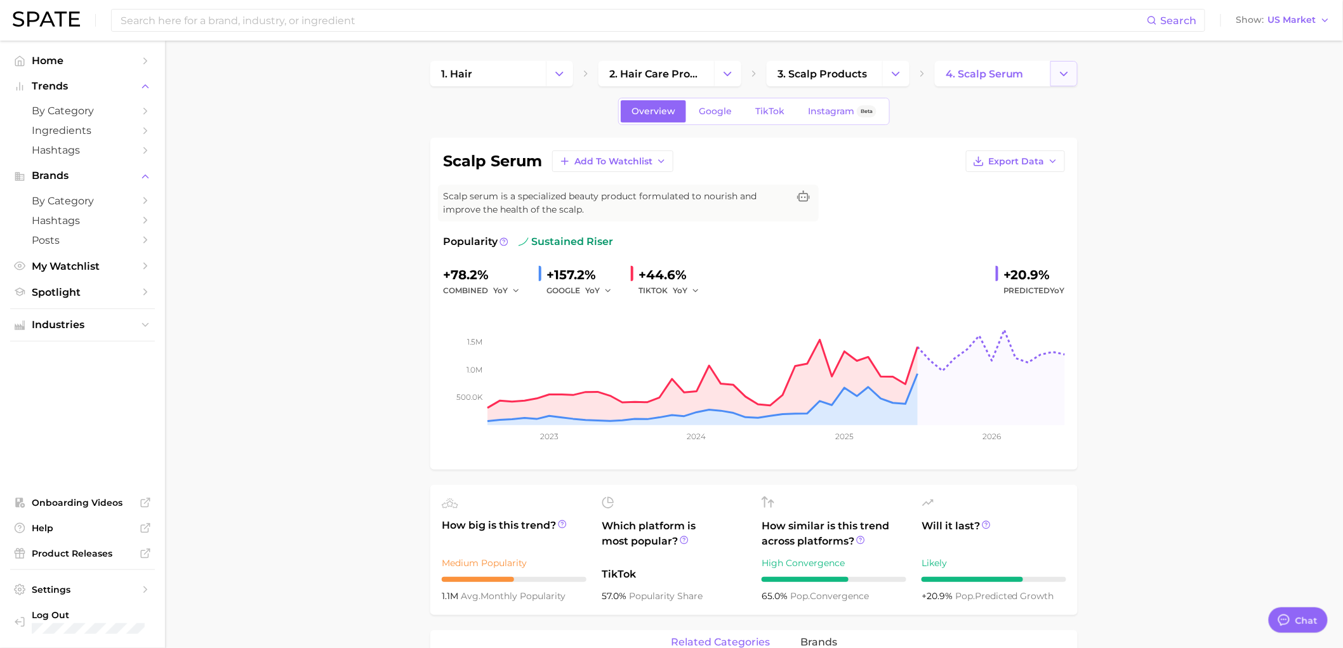
click at [1060, 72] on icon "Change Category" at bounding box center [1064, 73] width 13 height 13
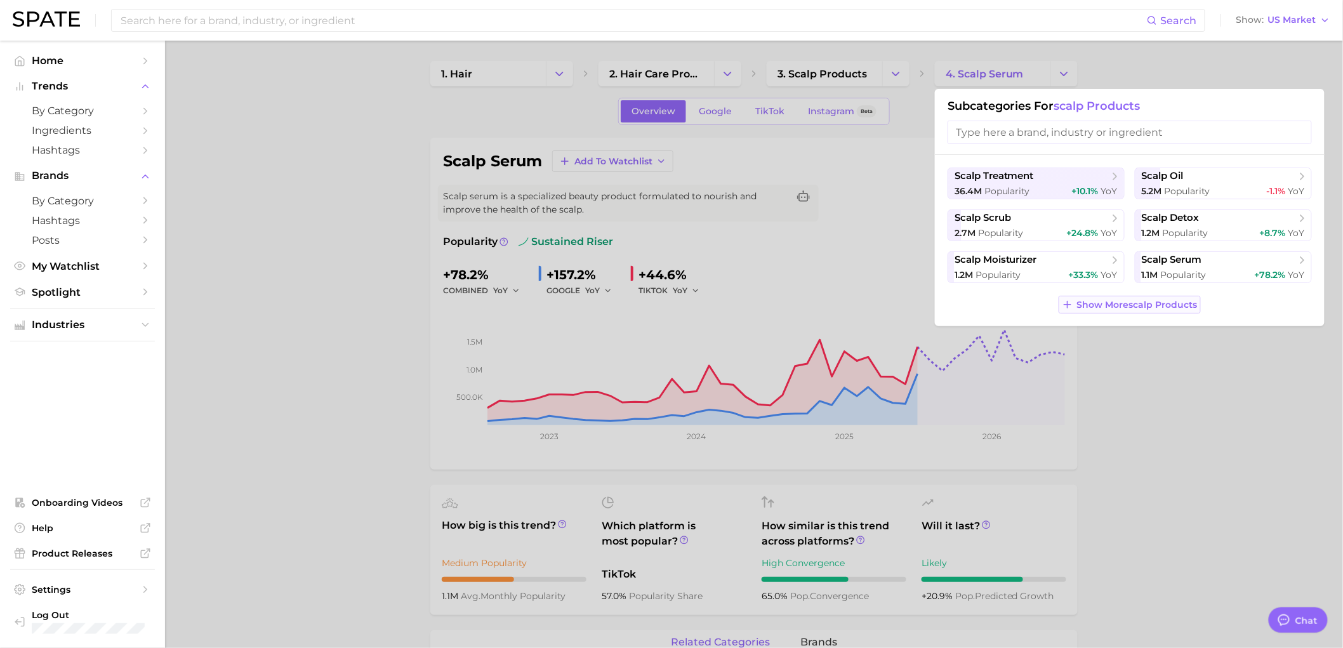
click at [1125, 306] on span "Show More scalp products" at bounding box center [1137, 305] width 121 height 11
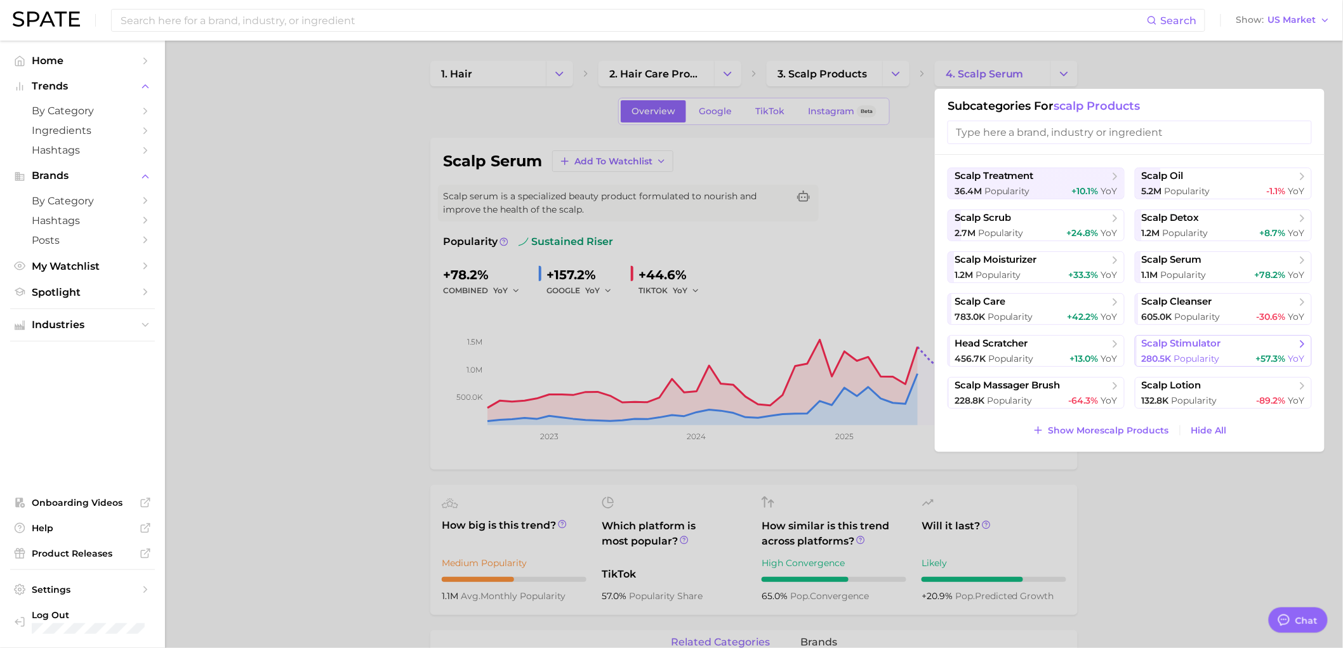
click at [1214, 345] on span "scalp stimulator" at bounding box center [1181, 344] width 79 height 12
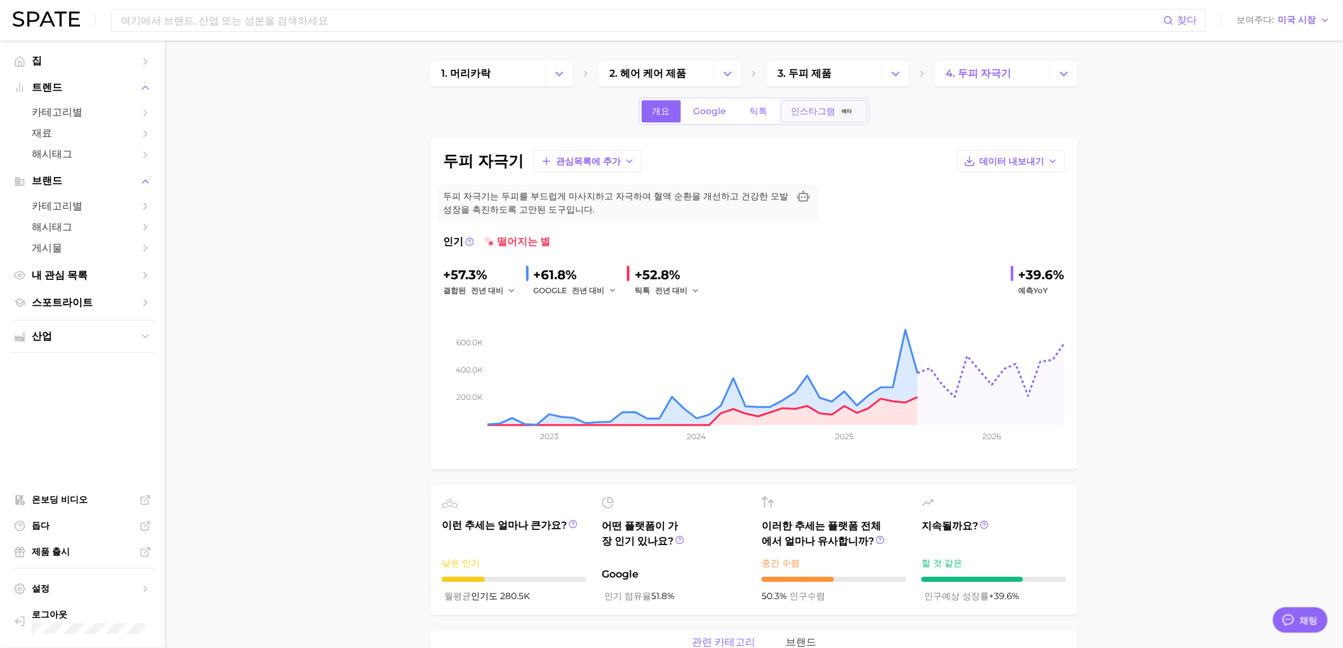
click at [804, 113] on font "인스타그램" at bounding box center [814, 110] width 44 height 11
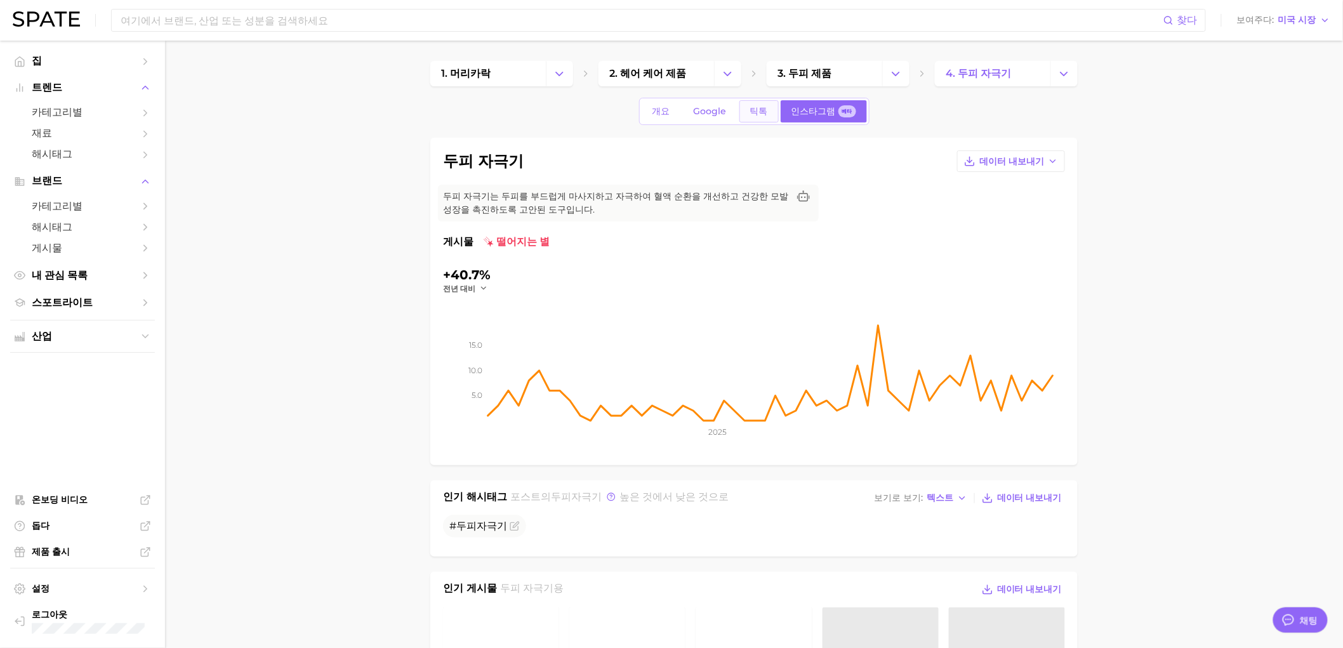
click at [750, 109] on font "틱톡" at bounding box center [759, 110] width 18 height 11
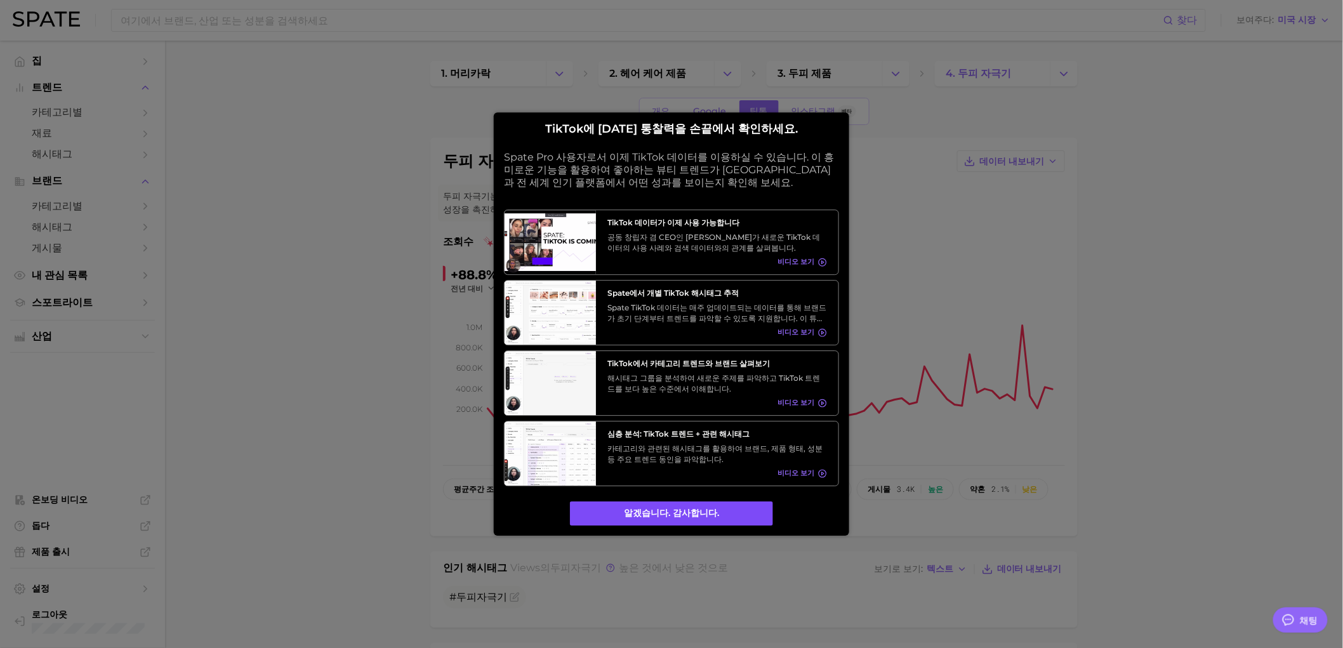
click at [712, 518] on button "알겠습니다. 감사합니다." at bounding box center [671, 514] width 203 height 24
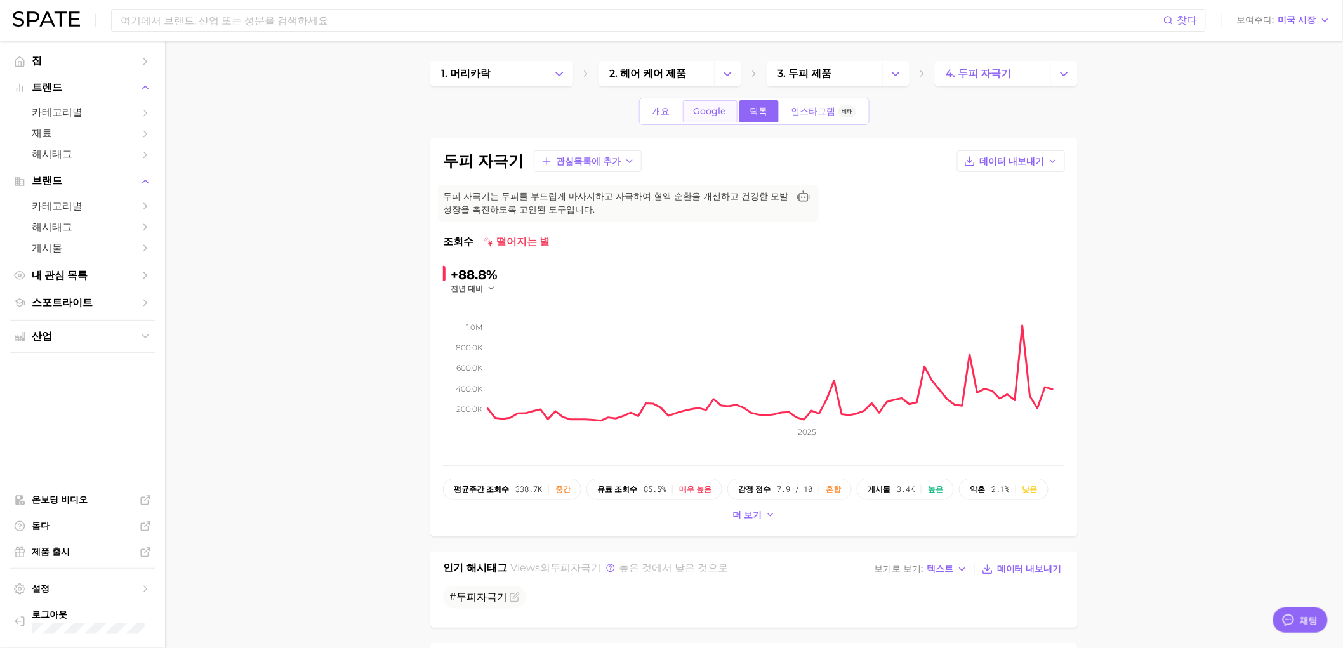
click at [719, 116] on font "Google" at bounding box center [710, 110] width 33 height 11
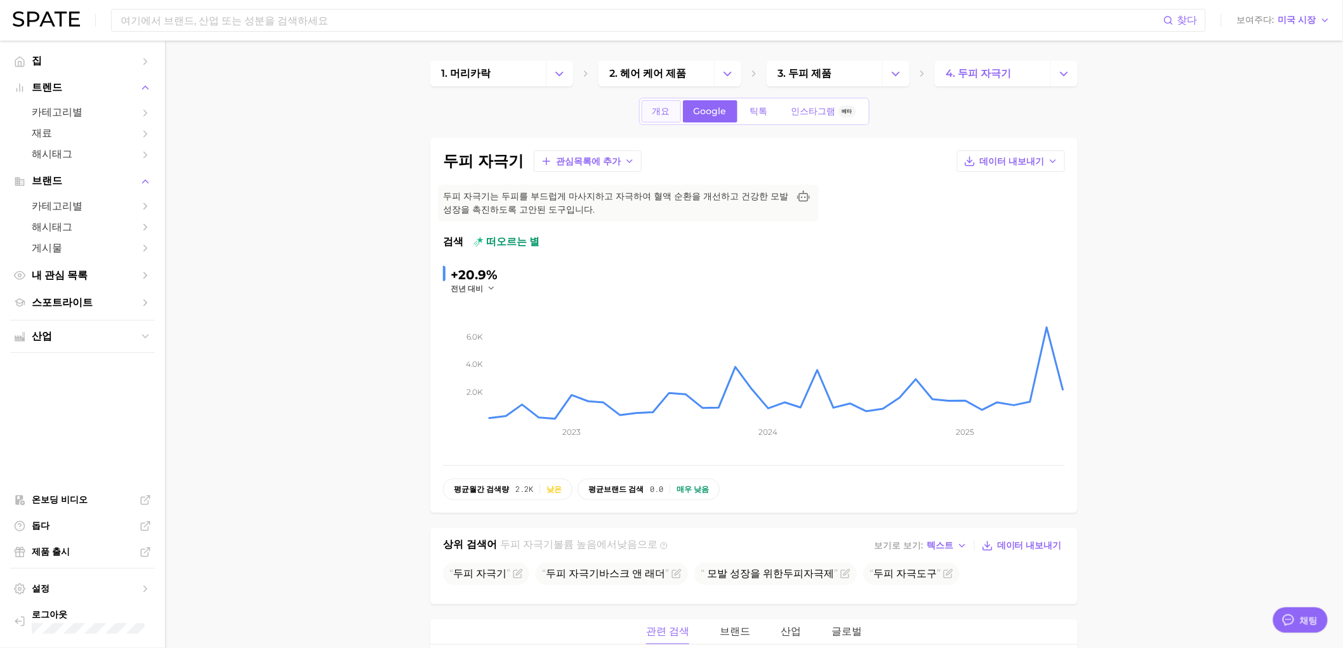
click at [662, 110] on font "개요" at bounding box center [662, 110] width 18 height 11
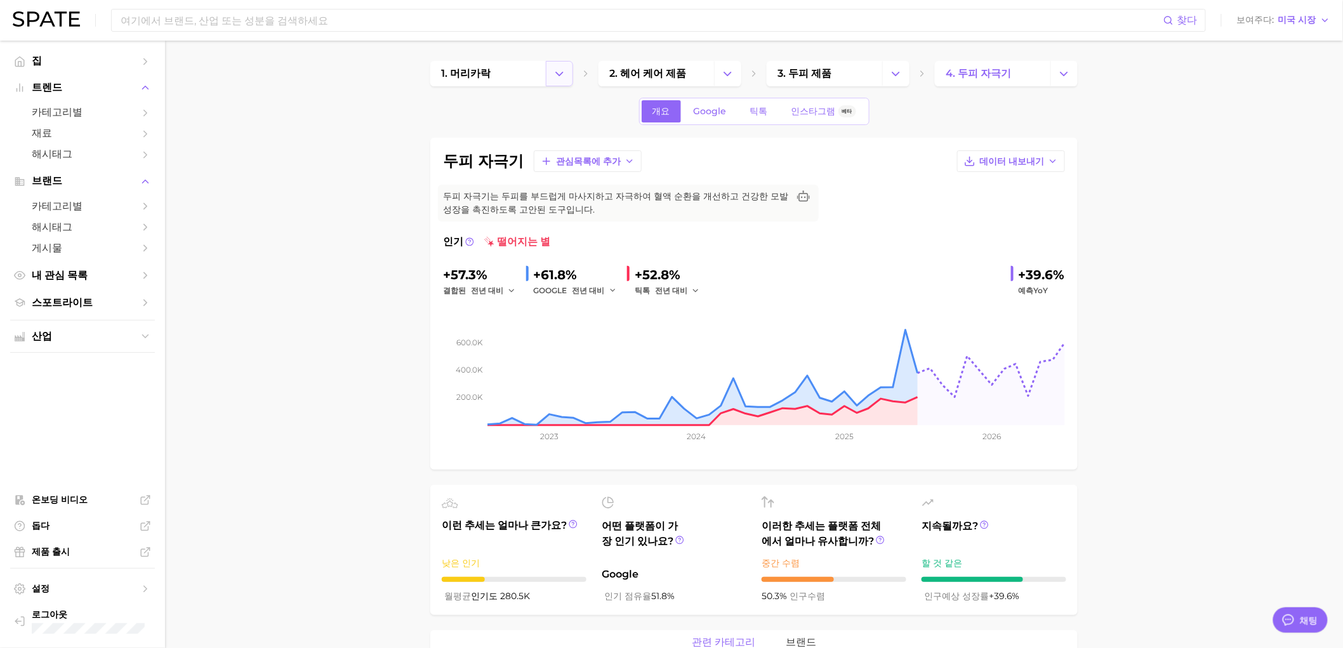
click at [555, 73] on icon "카테고리 변경" at bounding box center [559, 73] width 13 height 13
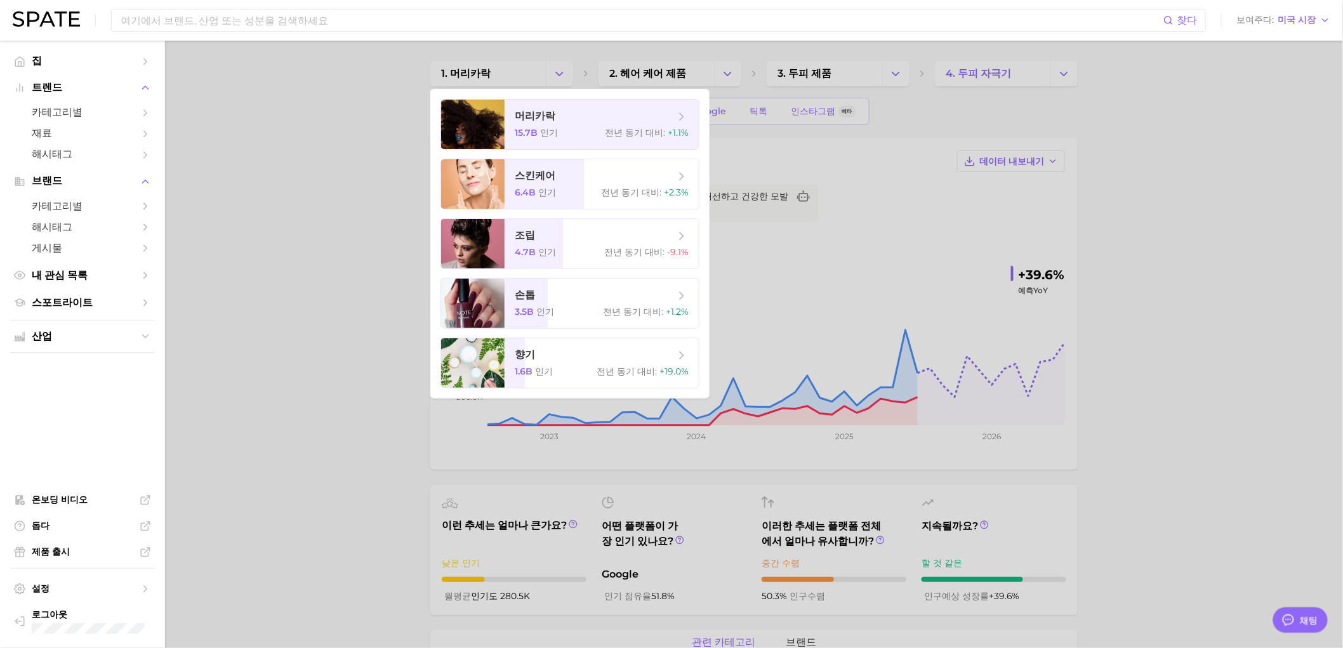
click at [194, 275] on div at bounding box center [671, 324] width 1343 height 648
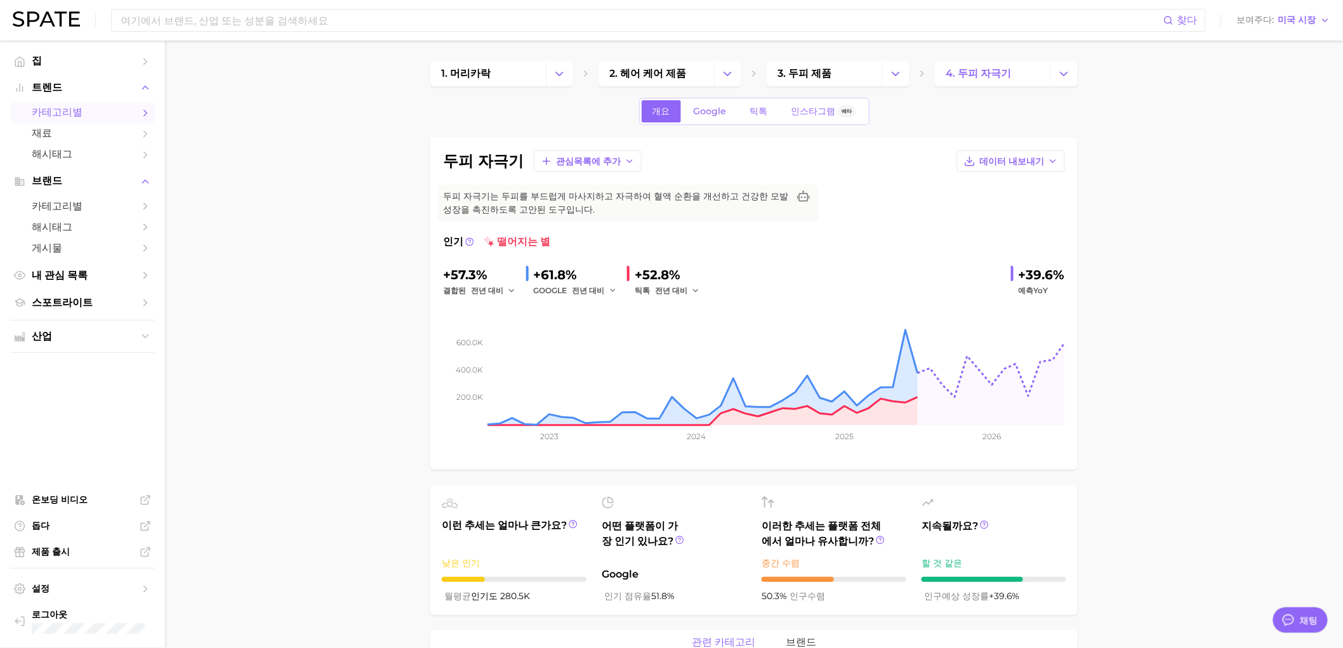
click at [92, 111] on span "카테고리별" at bounding box center [83, 112] width 102 height 13
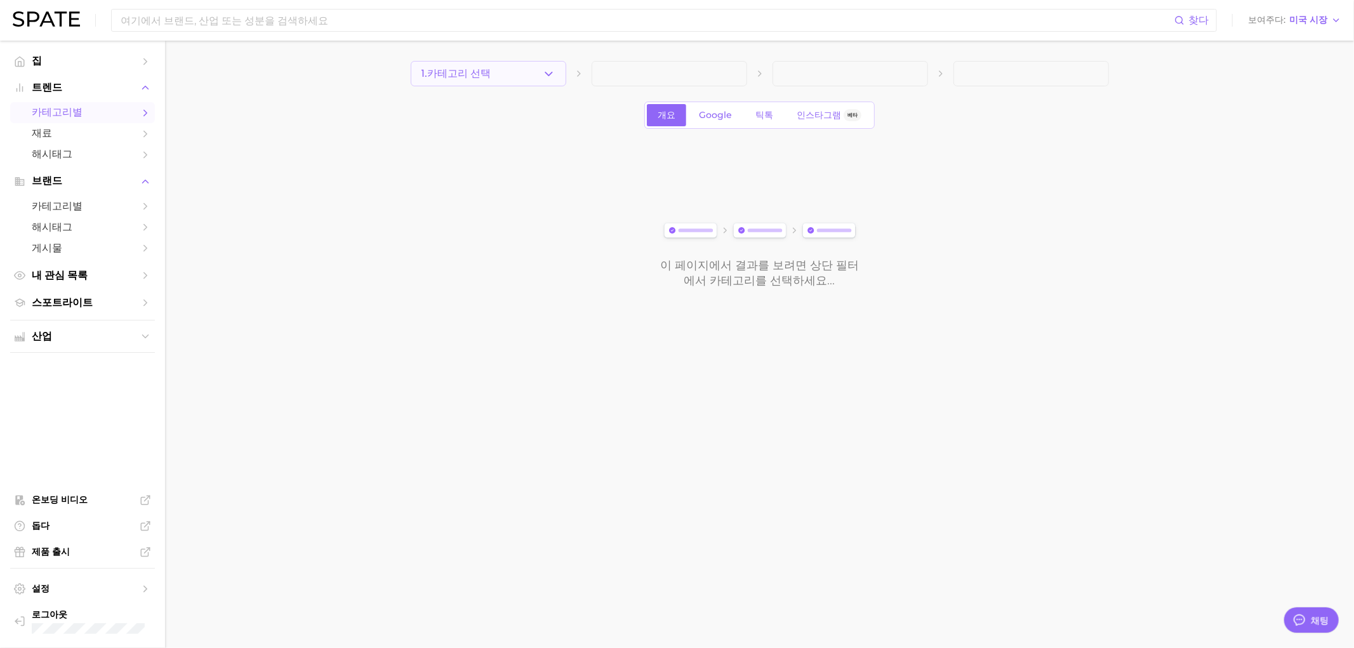
click at [554, 70] on icon "button" at bounding box center [548, 73] width 13 height 13
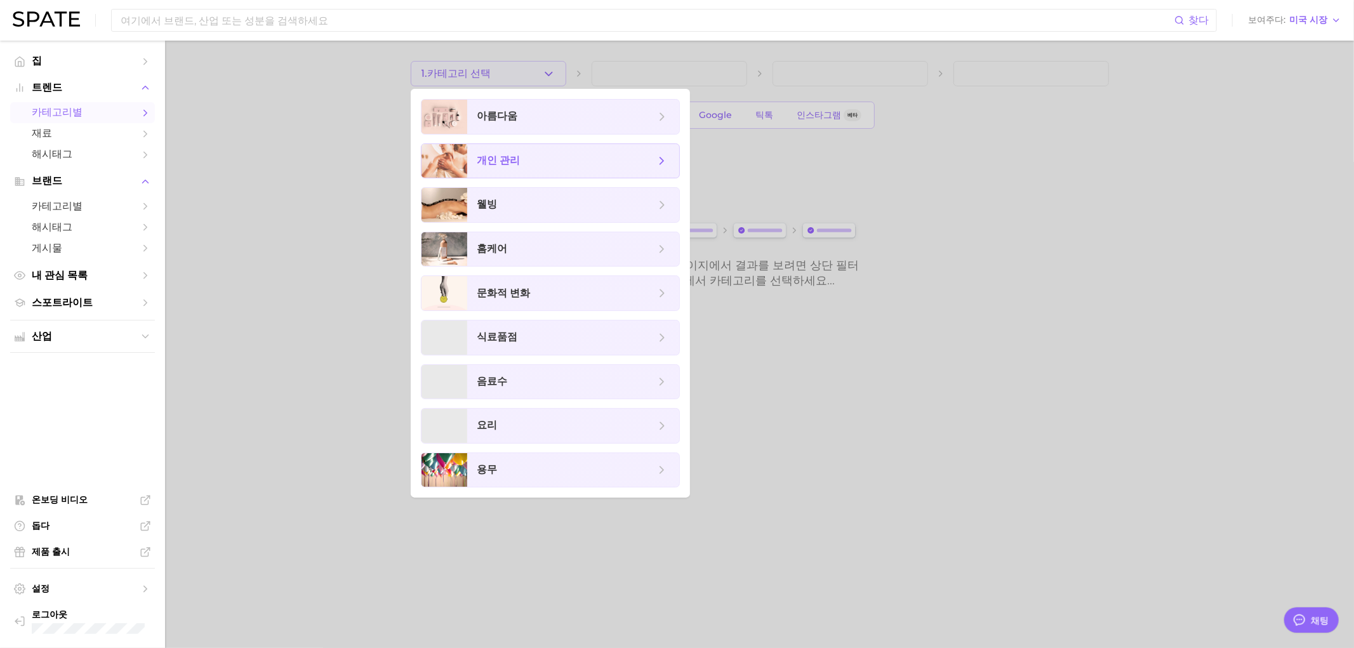
click at [572, 156] on span "개인 관리" at bounding box center [566, 161] width 178 height 14
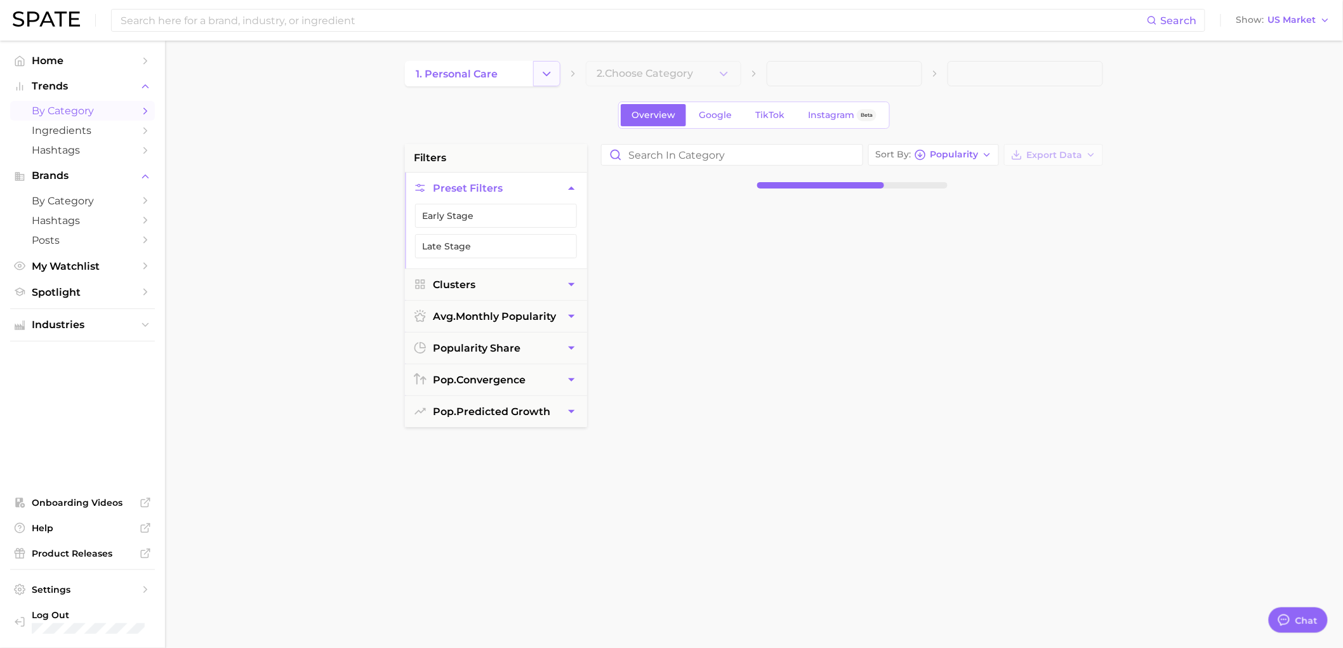
click at [547, 72] on icon "Change Category" at bounding box center [546, 73] width 13 height 13
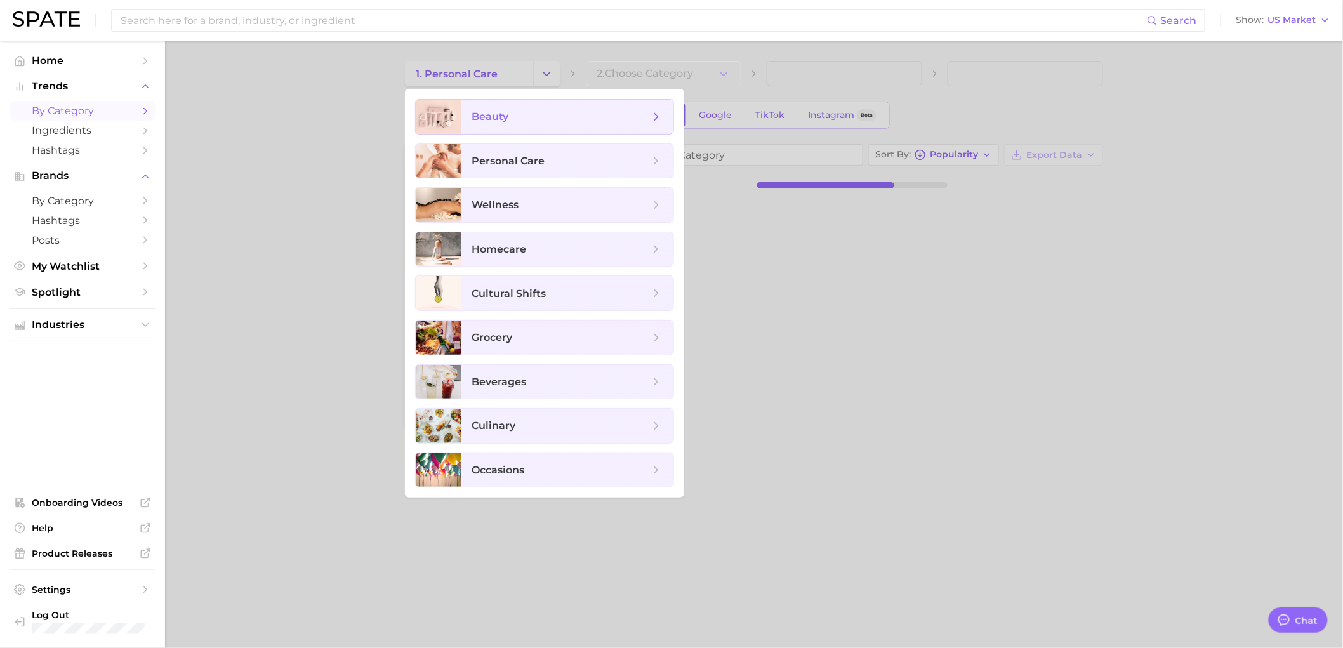
click at [560, 113] on span "beauty" at bounding box center [561, 117] width 178 height 14
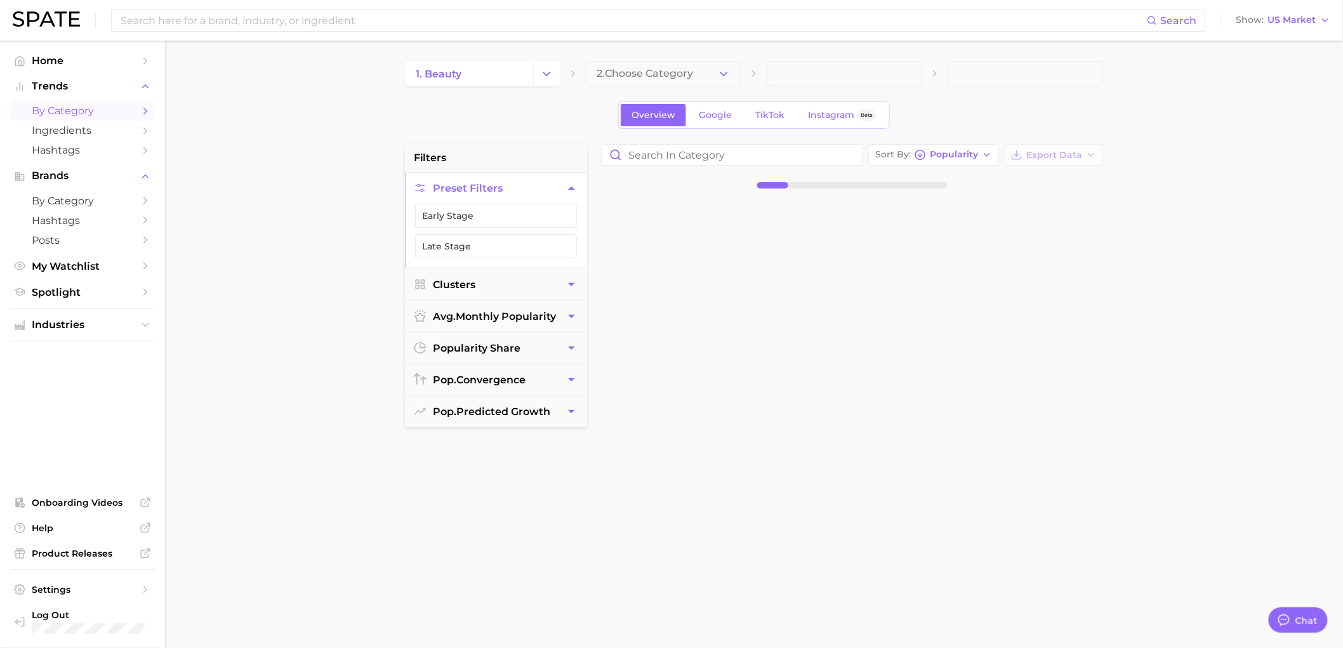
click at [743, 70] on div "1. beauty 2. Choose Category" at bounding box center [754, 73] width 698 height 25
click at [724, 69] on icon "button" at bounding box center [723, 73] width 13 height 13
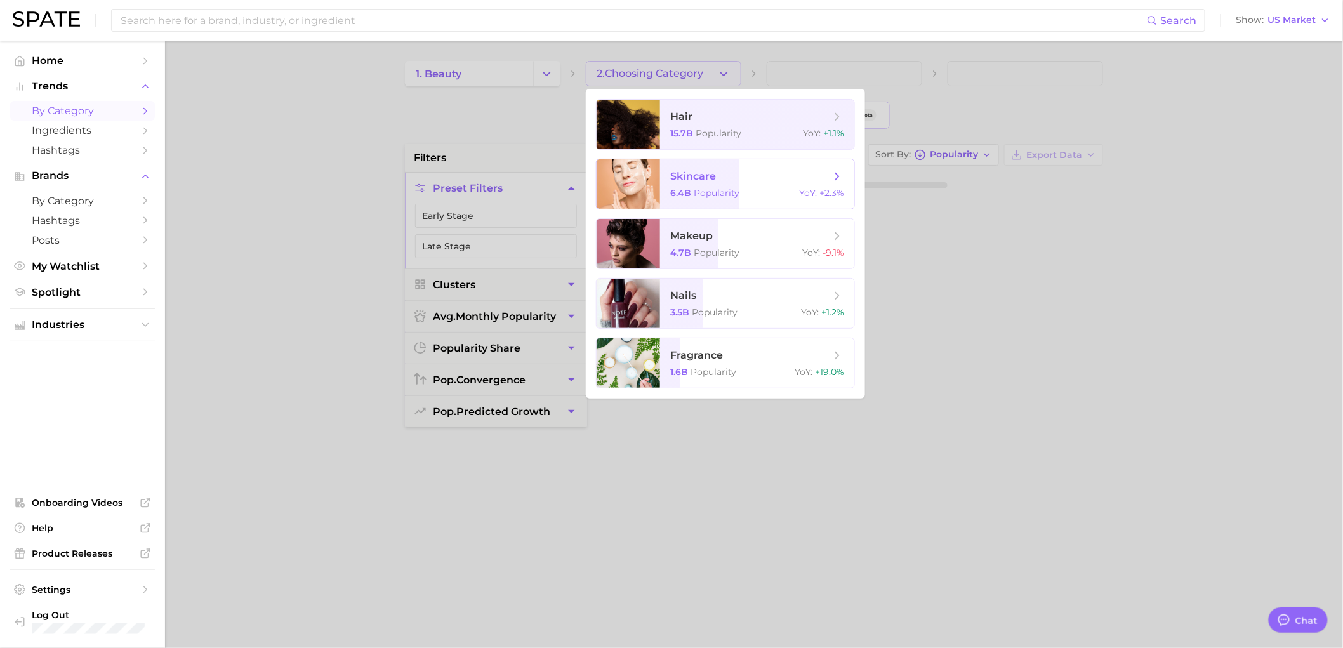
click at [821, 180] on span "skincare" at bounding box center [750, 177] width 160 height 14
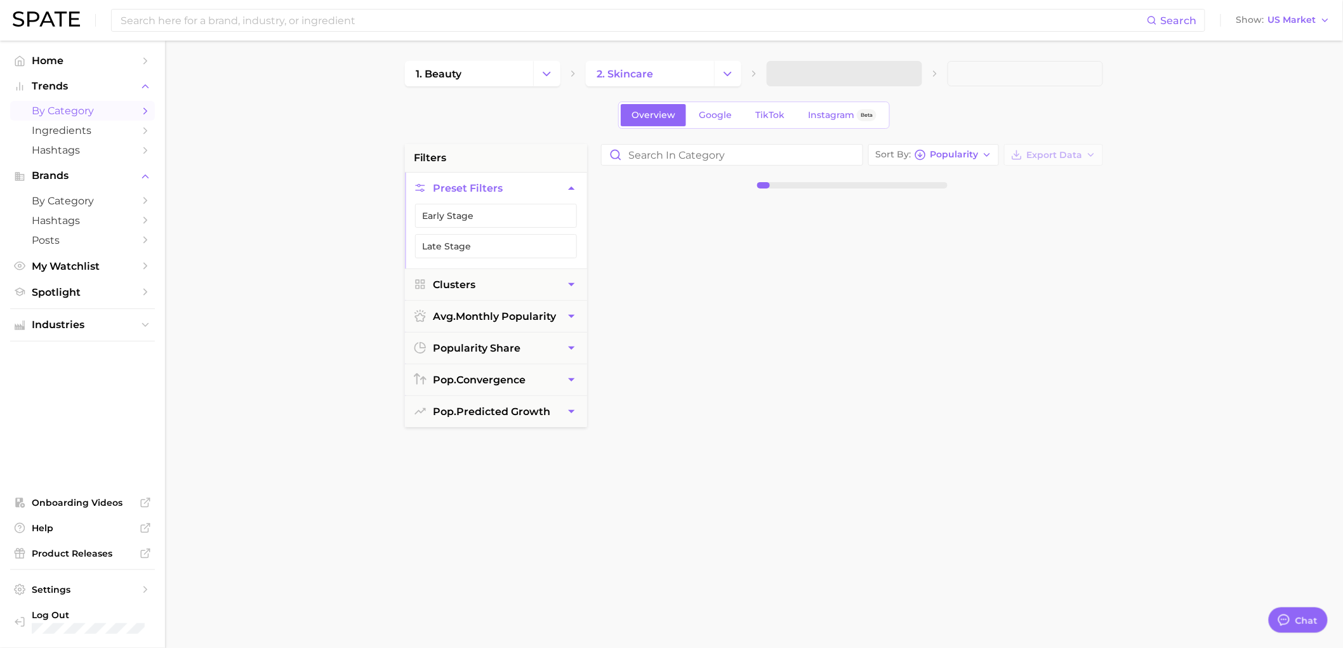
click at [872, 72] on span at bounding box center [845, 73] width 156 height 25
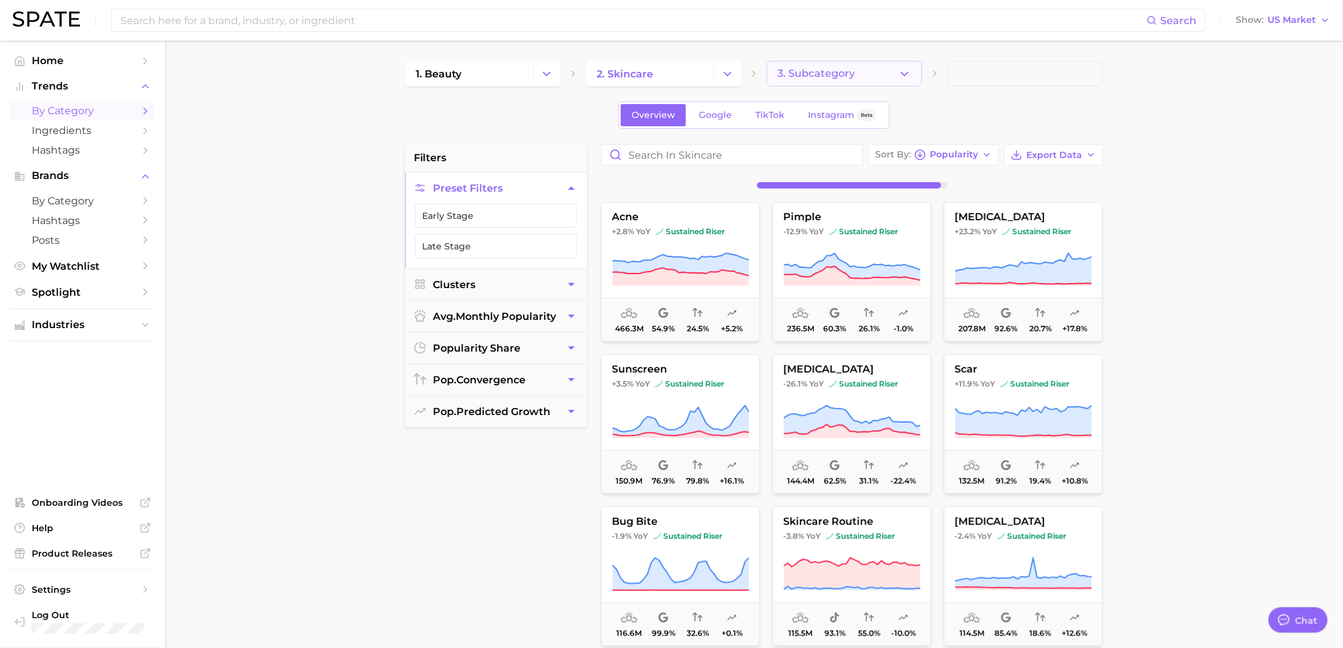
click at [856, 71] on button "3. Subcategory" at bounding box center [845, 73] width 156 height 25
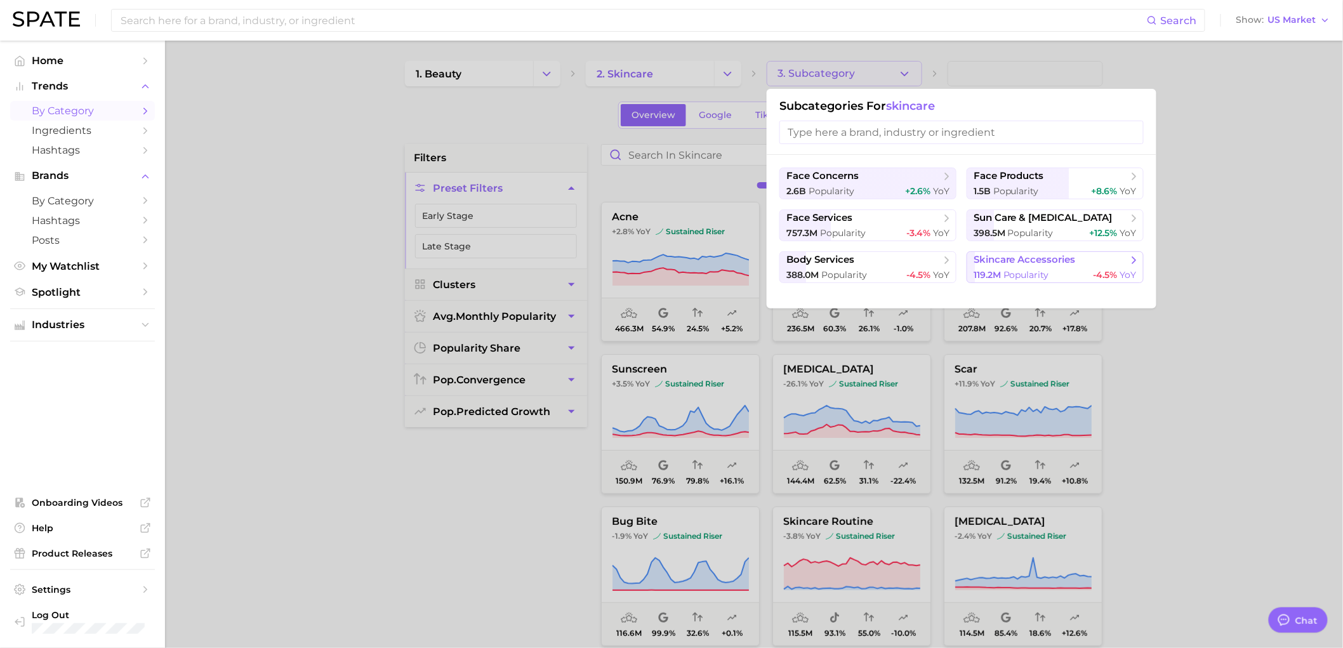
click at [1013, 265] on span "skincare accessories" at bounding box center [1025, 260] width 102 height 12
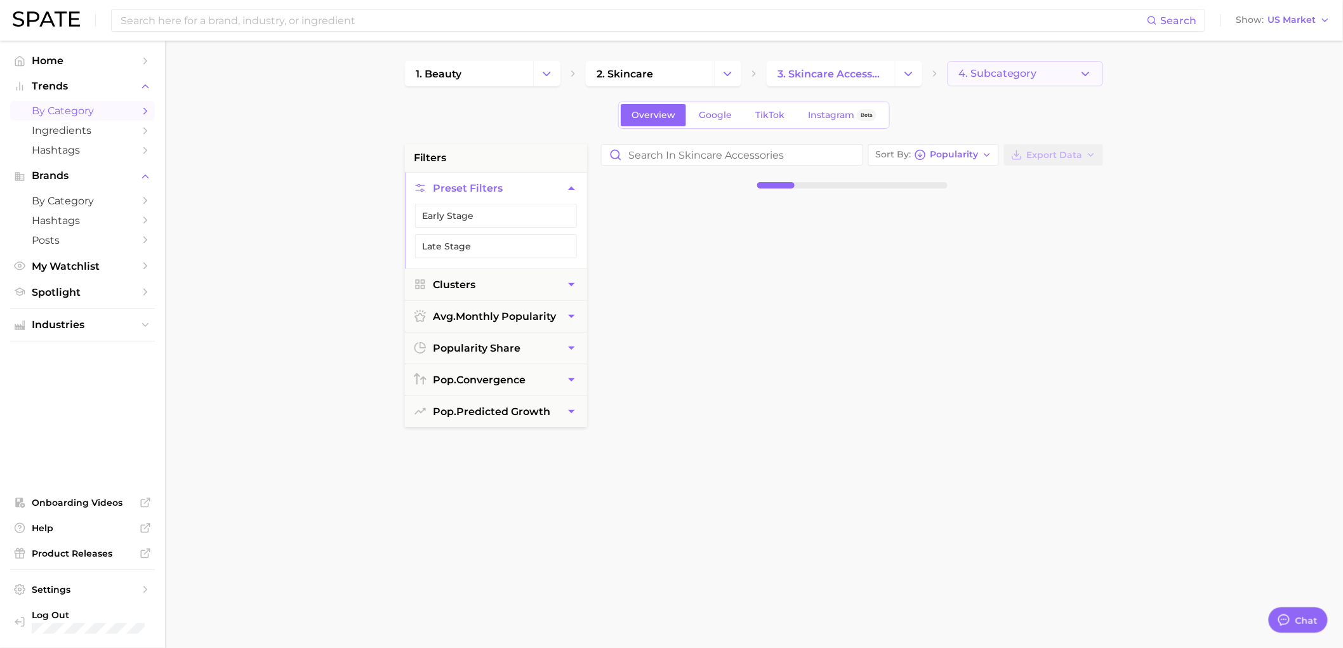
click at [1005, 74] on span "4. Subcategory" at bounding box center [998, 73] width 79 height 11
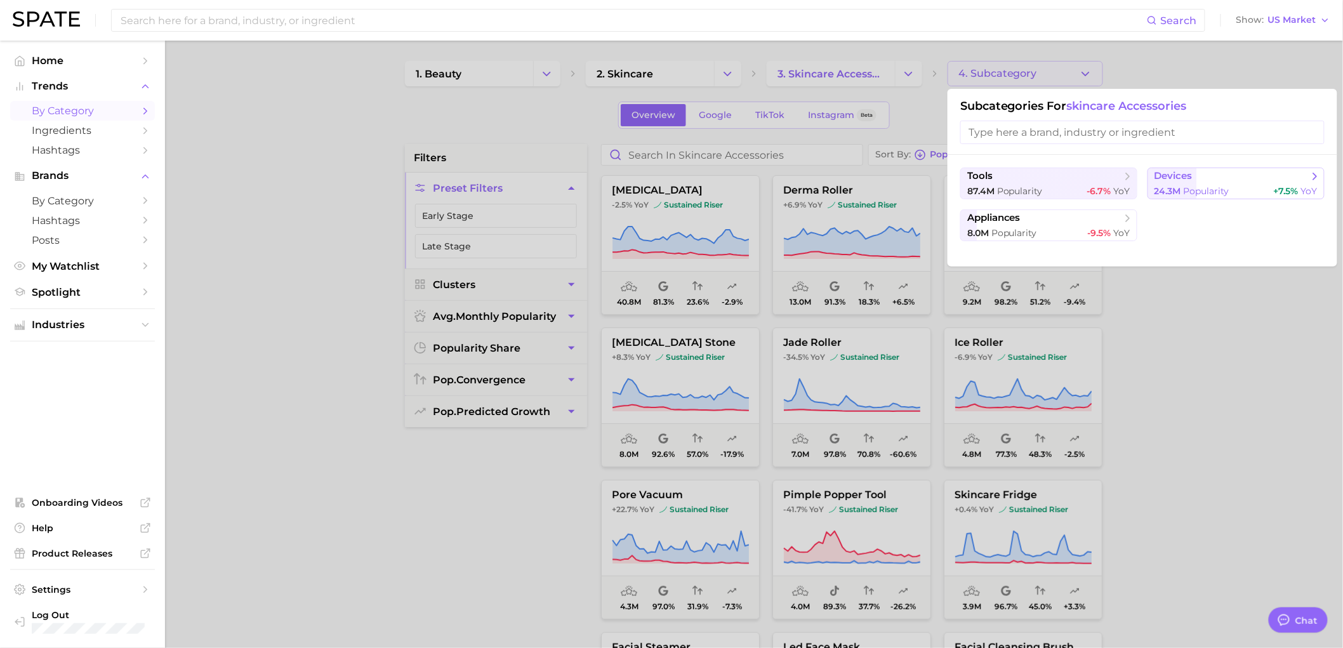
click at [1202, 184] on button "devices 24.3m Popularity +7.5% YoY" at bounding box center [1236, 184] width 177 height 32
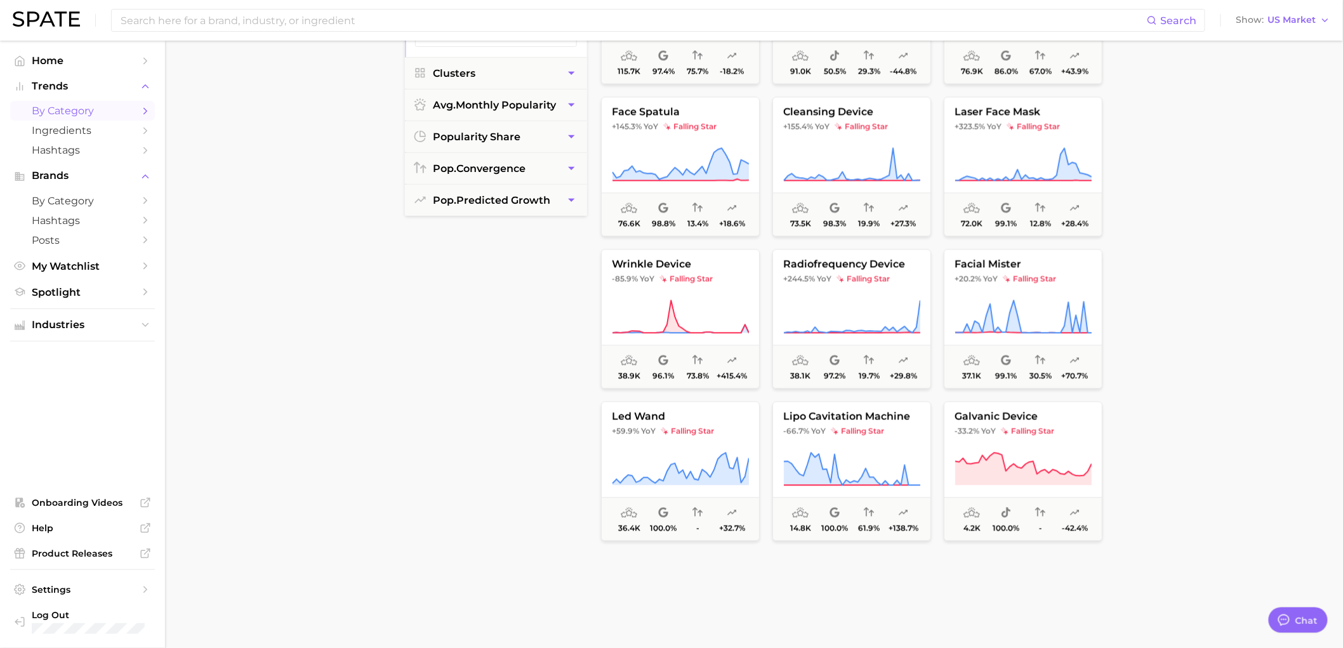
scroll to position [282, 0]
